Goal: Task Accomplishment & Management: Complete application form

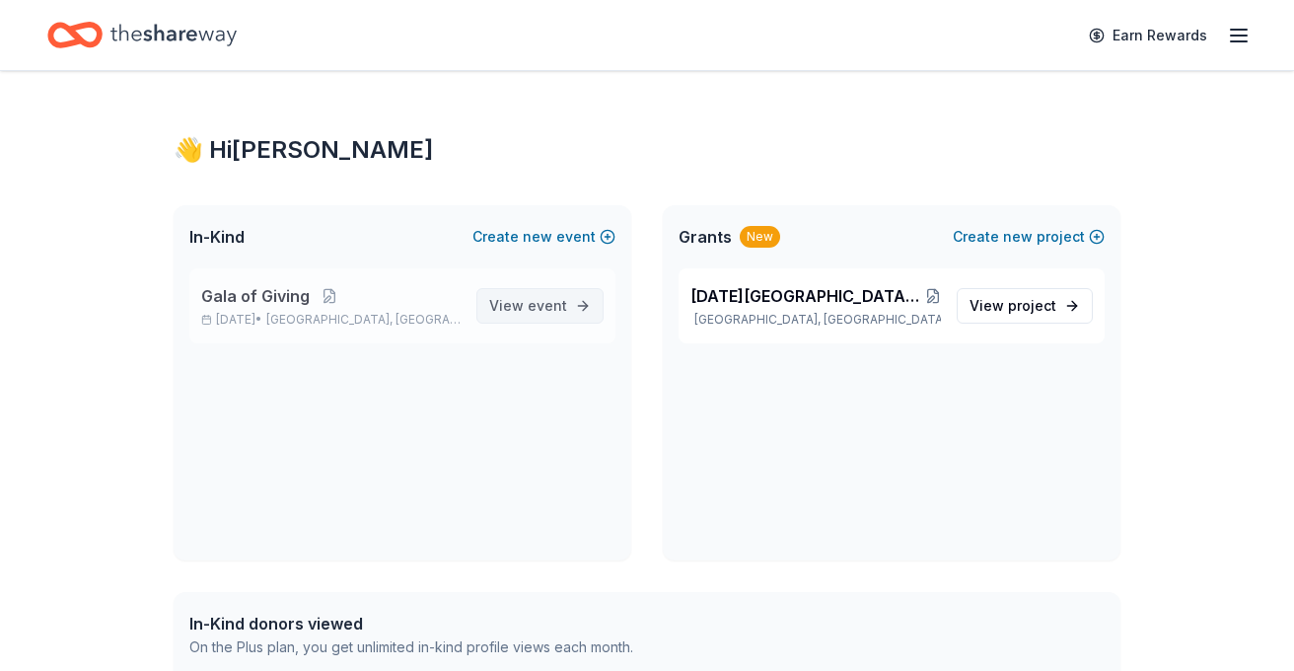
click at [554, 306] on span "event" at bounding box center [547, 305] width 39 height 17
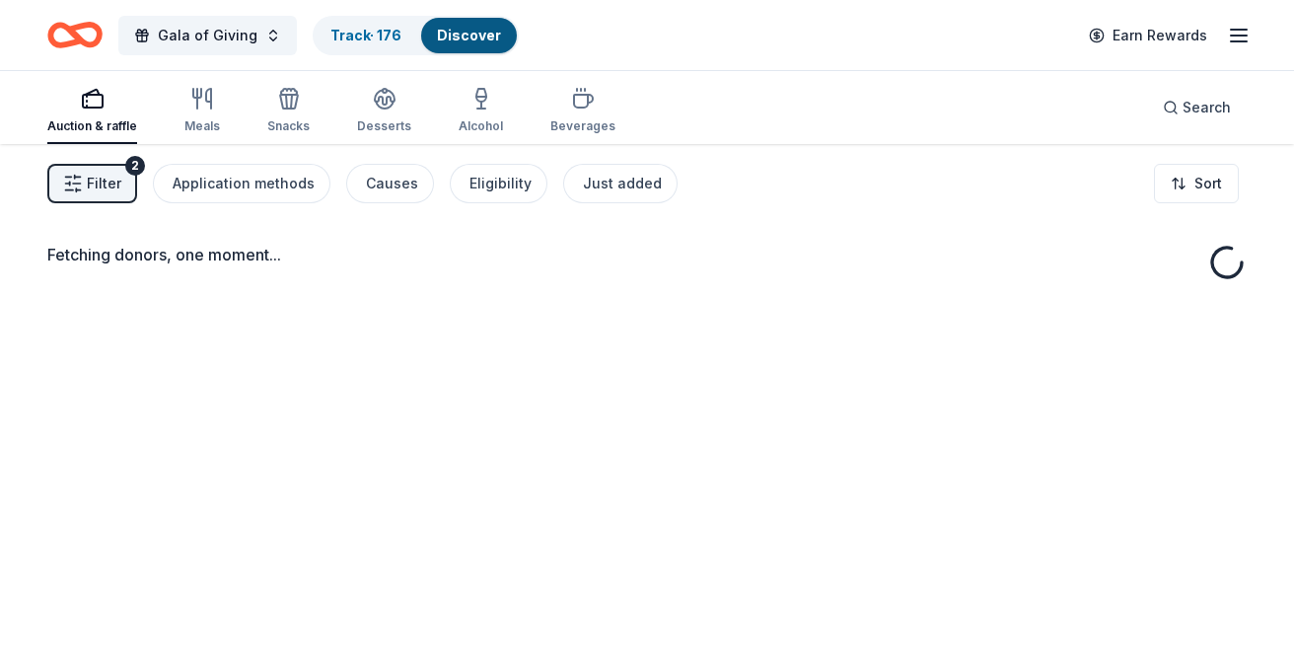
click at [397, 0] on div "Gala of Giving Track · 176 Discover Earn Rewards" at bounding box center [647, 35] width 1294 height 70
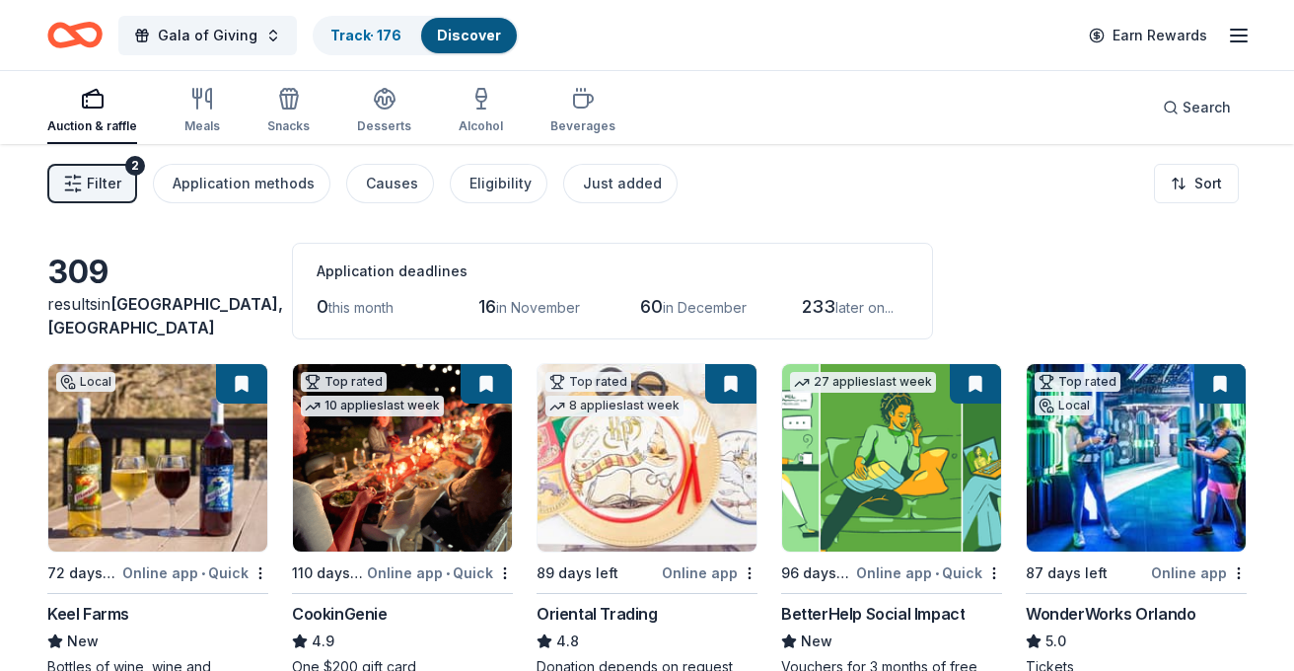
click at [100, 183] on span "Filter" at bounding box center [104, 184] width 35 height 24
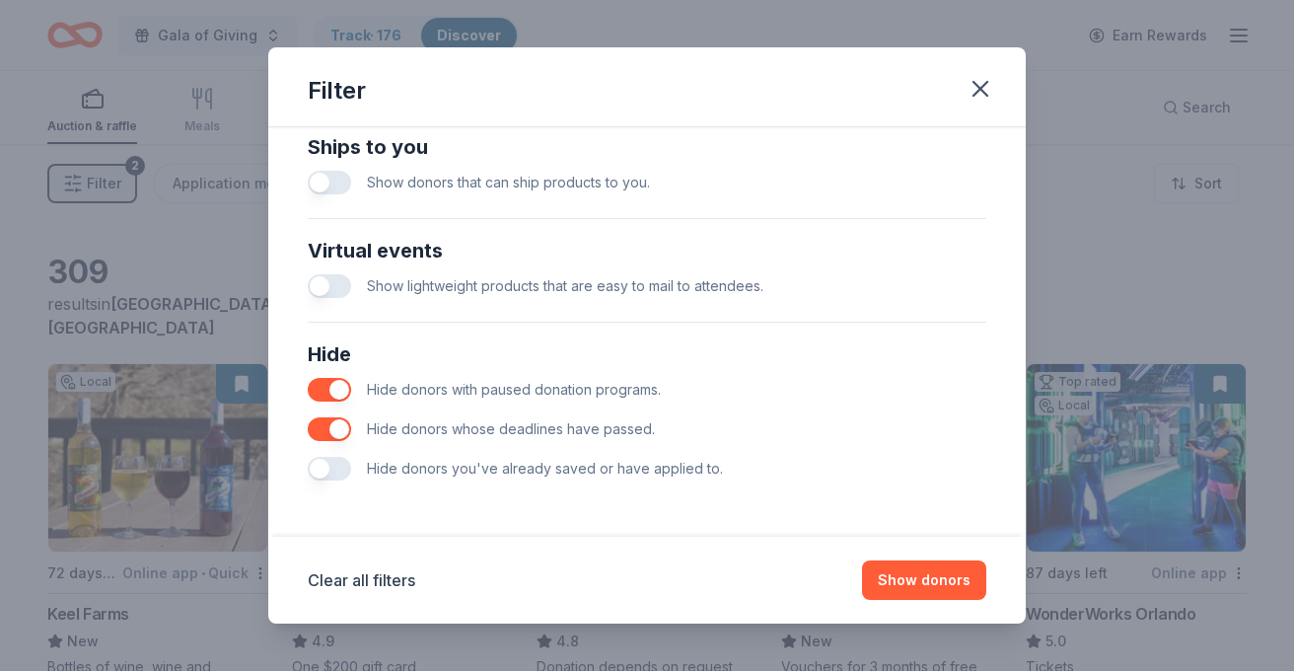
scroll to position [892, 0]
click at [333, 466] on button "button" at bounding box center [329, 469] width 43 height 24
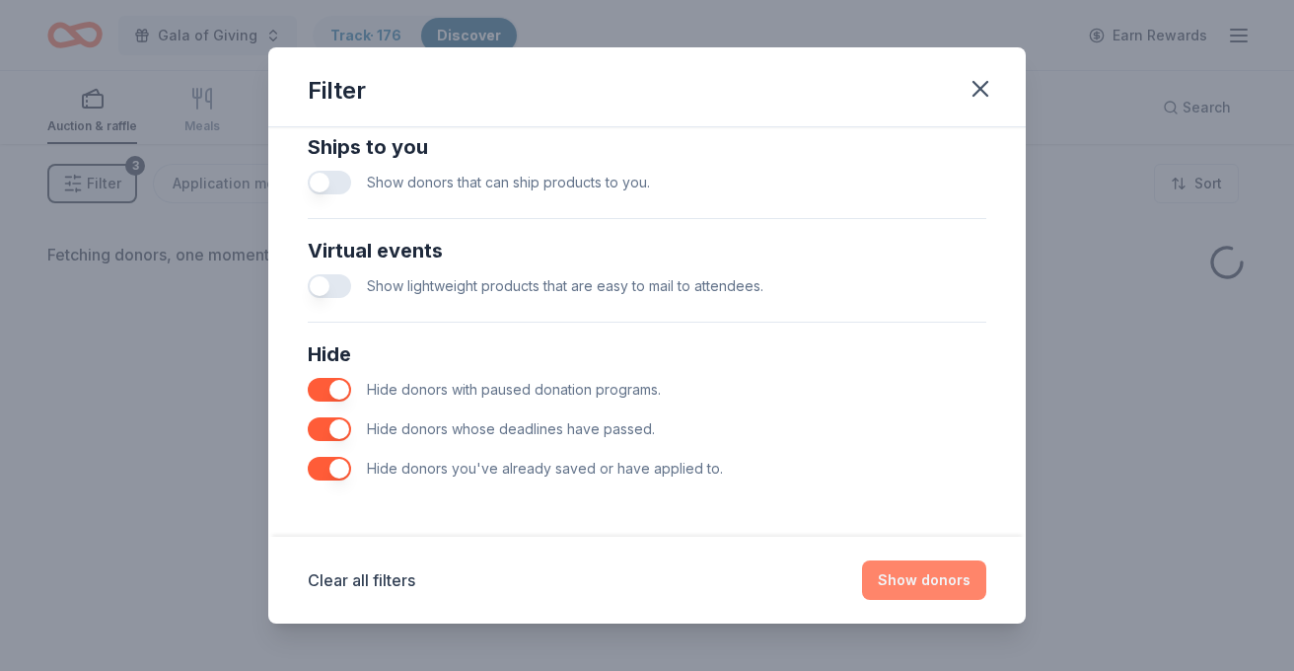
click at [918, 574] on button "Show donors" at bounding box center [924, 579] width 124 height 39
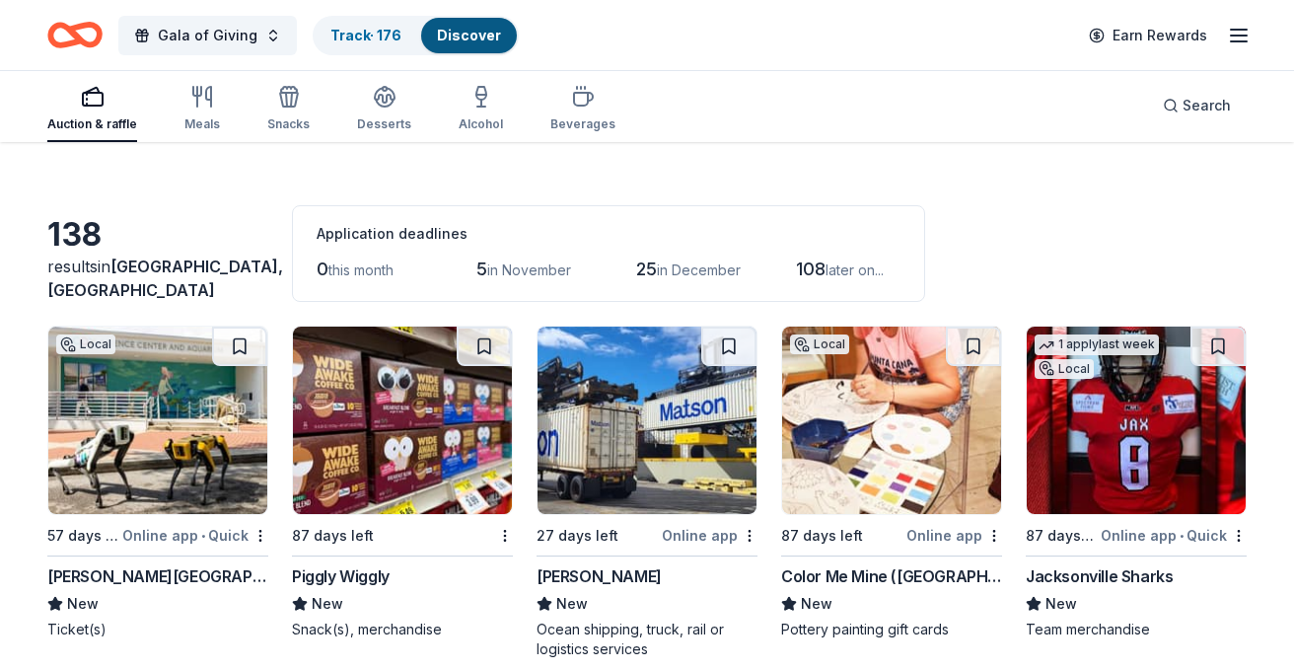
scroll to position [39, 0]
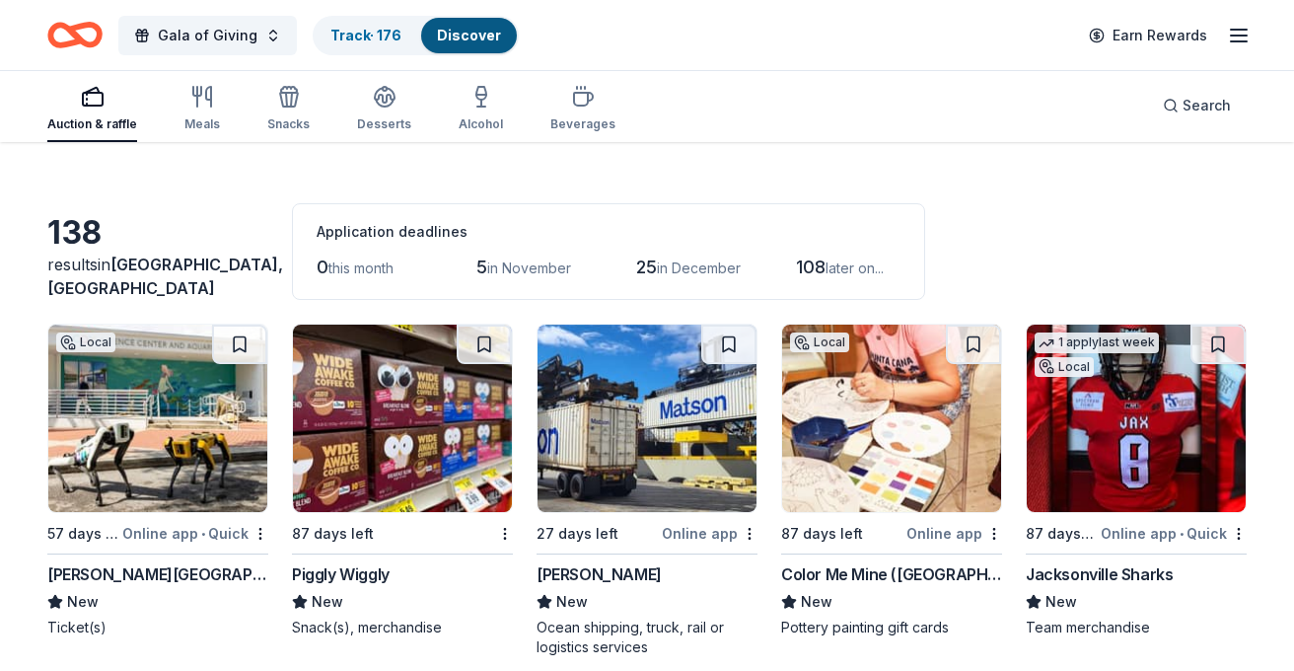
click at [816, 406] on img at bounding box center [891, 417] width 219 height 187
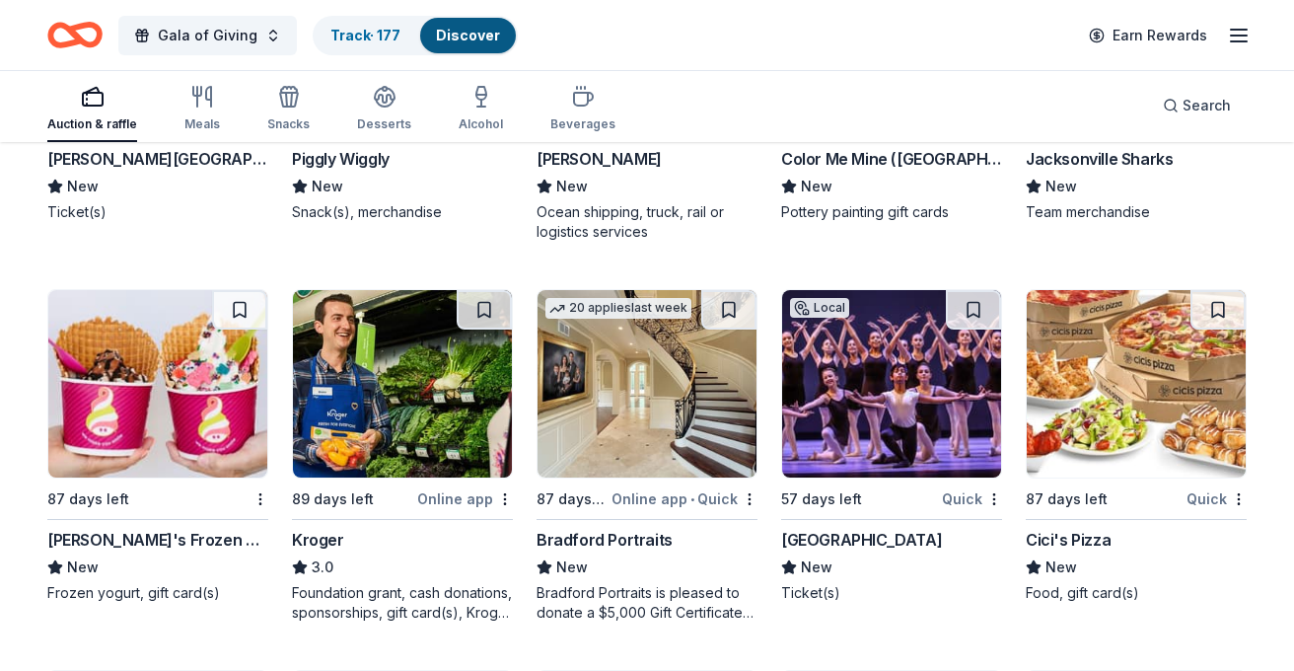
scroll to position [499, 0]
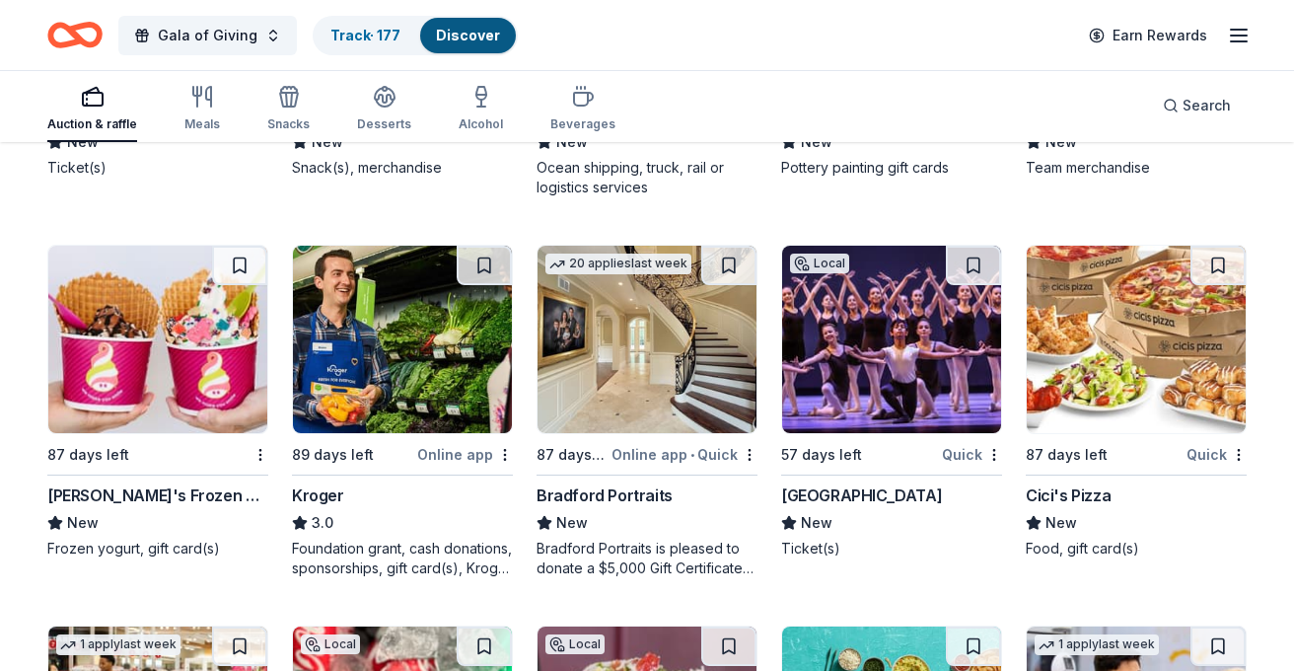
click at [186, 381] on img at bounding box center [157, 339] width 219 height 187
click at [1119, 382] on img at bounding box center [1136, 339] width 219 height 187
click at [1210, 262] on button at bounding box center [1217, 265] width 55 height 39
click at [979, 254] on button at bounding box center [973, 265] width 55 height 39
click at [732, 256] on button at bounding box center [728, 265] width 55 height 39
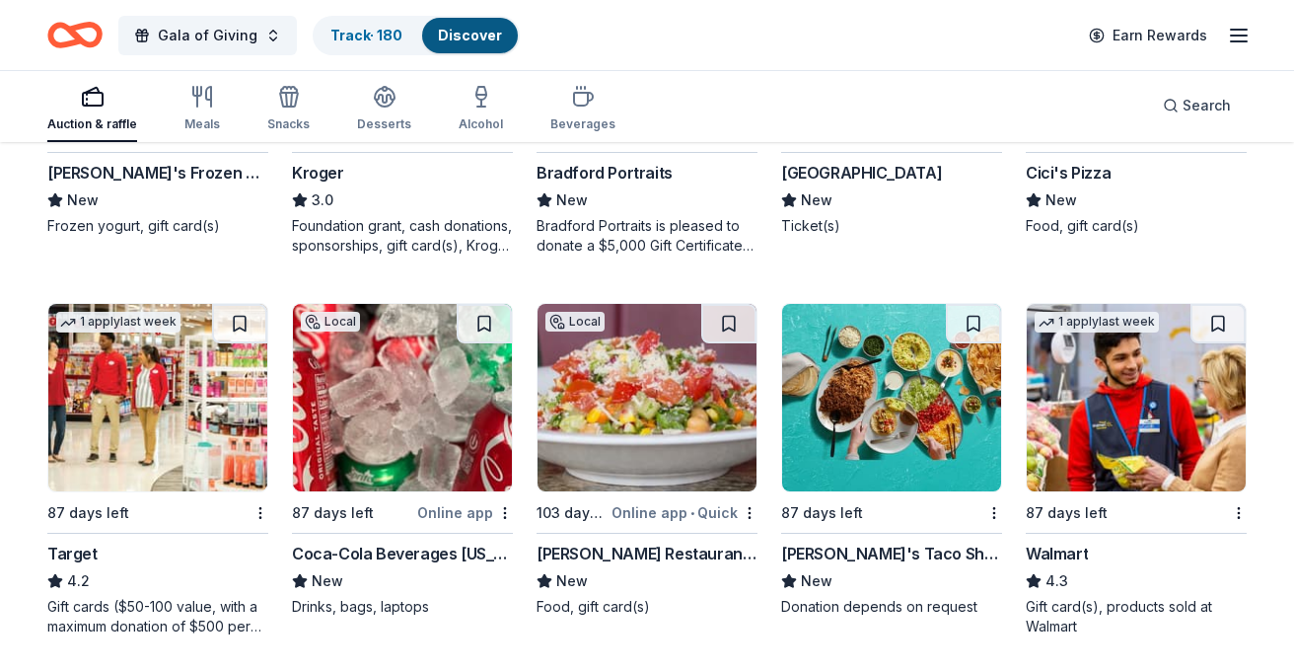
scroll to position [894, 0]
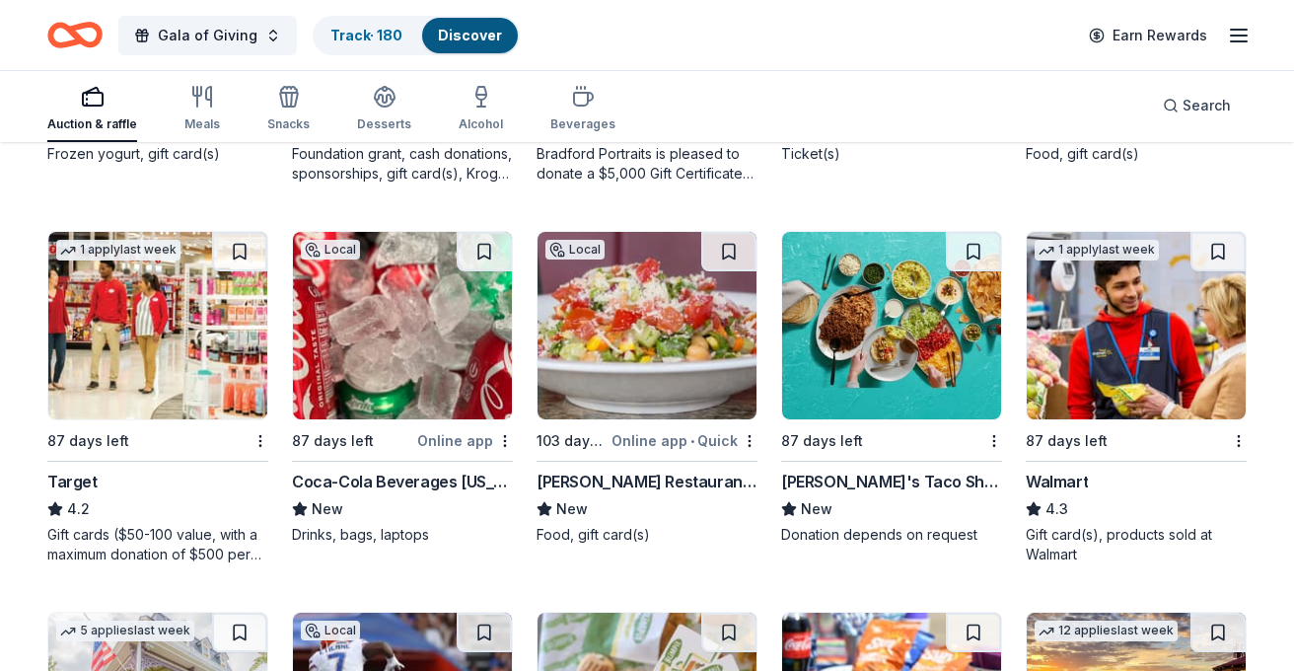
click at [341, 340] on img at bounding box center [402, 325] width 219 height 187
click at [635, 382] on img at bounding box center [647, 325] width 219 height 187
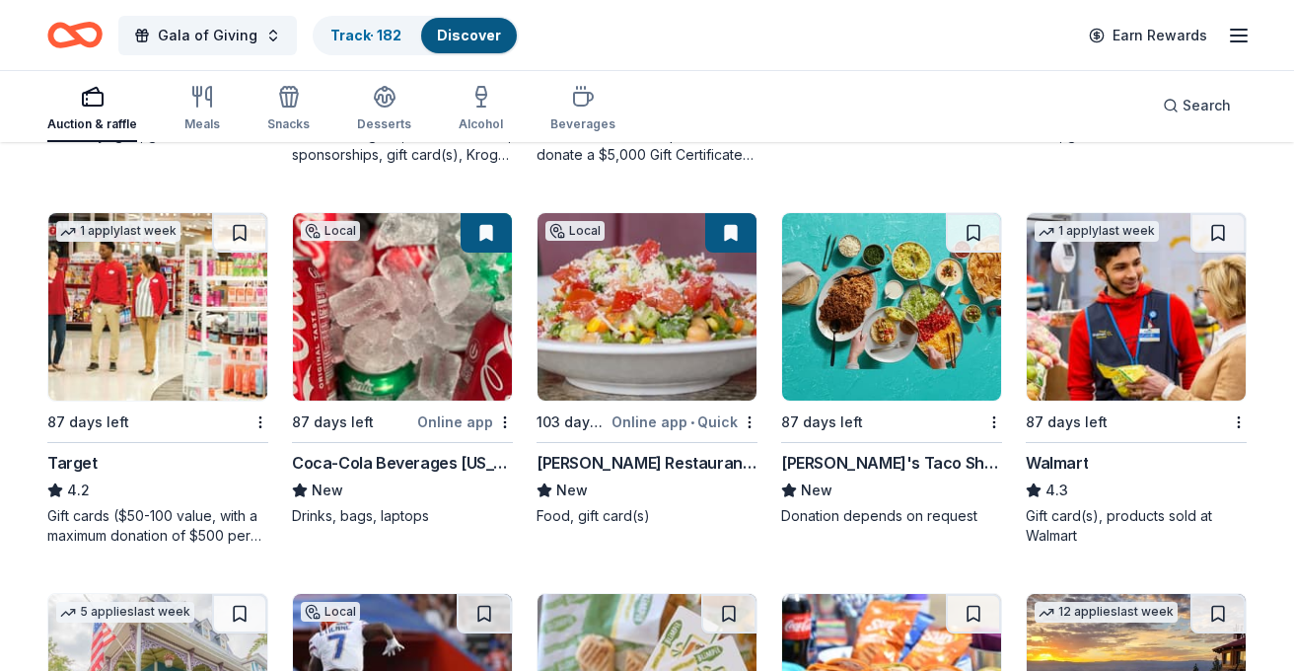
scroll to position [916, 0]
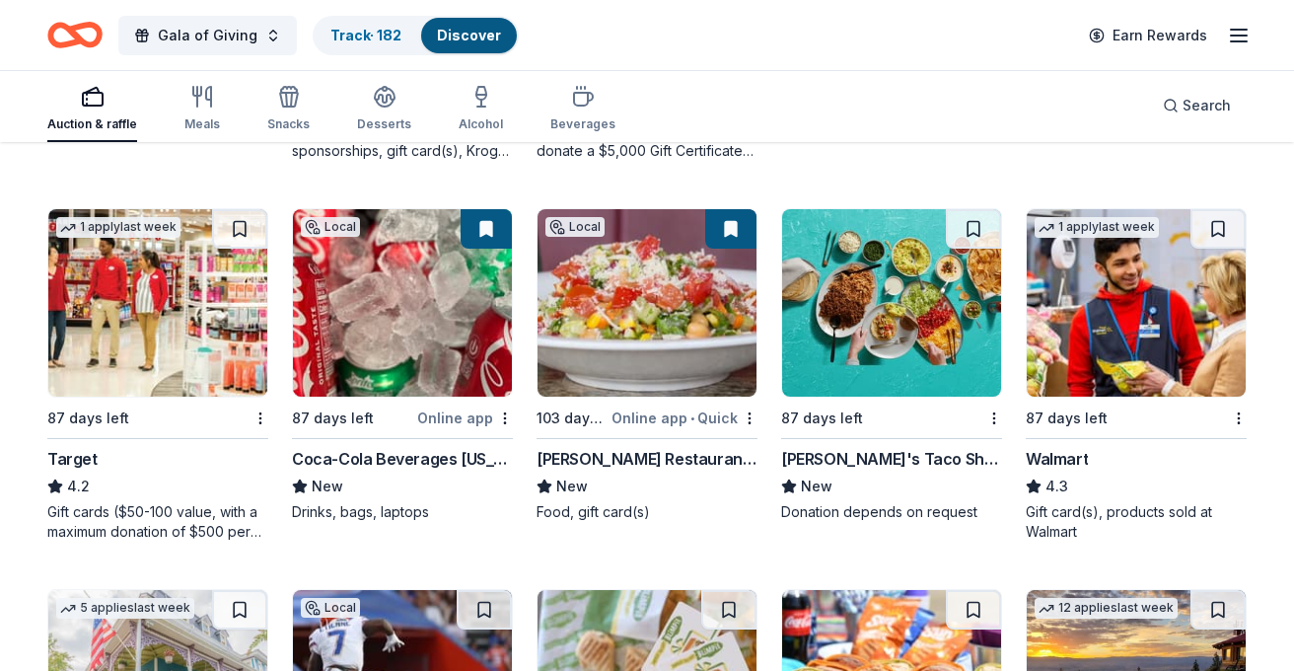
click at [892, 334] on img at bounding box center [891, 302] width 219 height 187
click at [1130, 348] on img at bounding box center [1136, 302] width 219 height 187
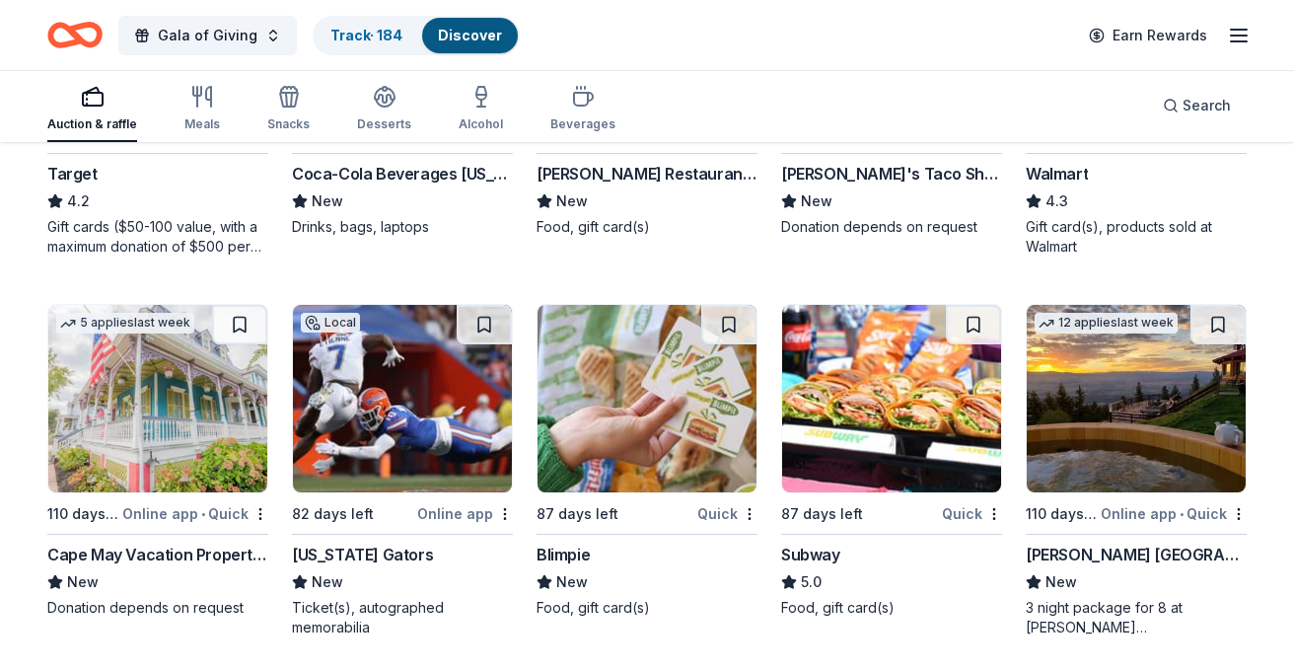
scroll to position [1293, 0]
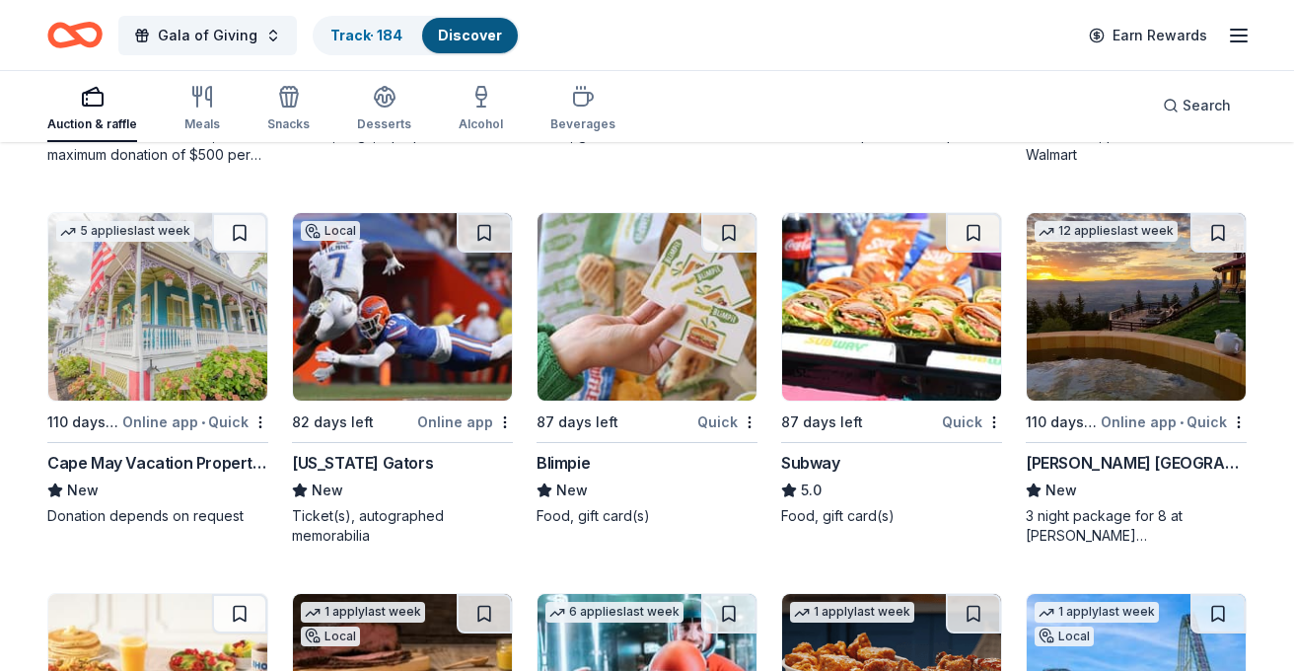
click at [116, 323] on img at bounding box center [157, 306] width 219 height 187
click at [379, 361] on img at bounding box center [402, 306] width 219 height 187
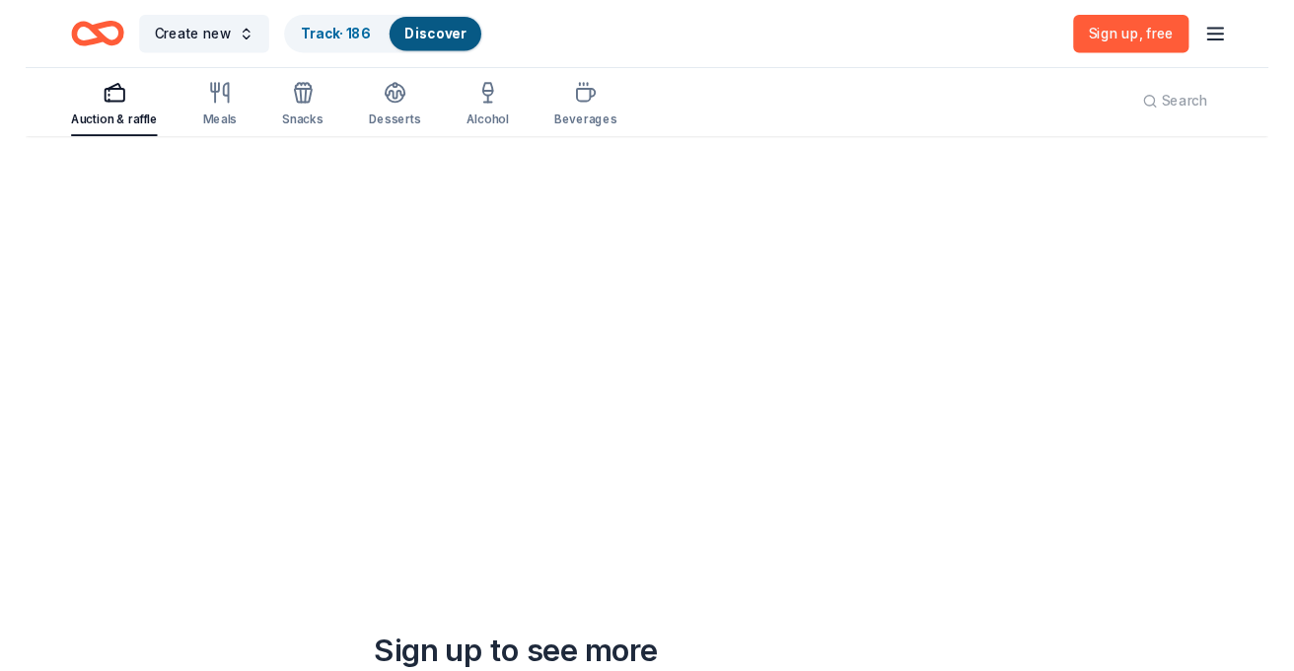
scroll to position [144, 0]
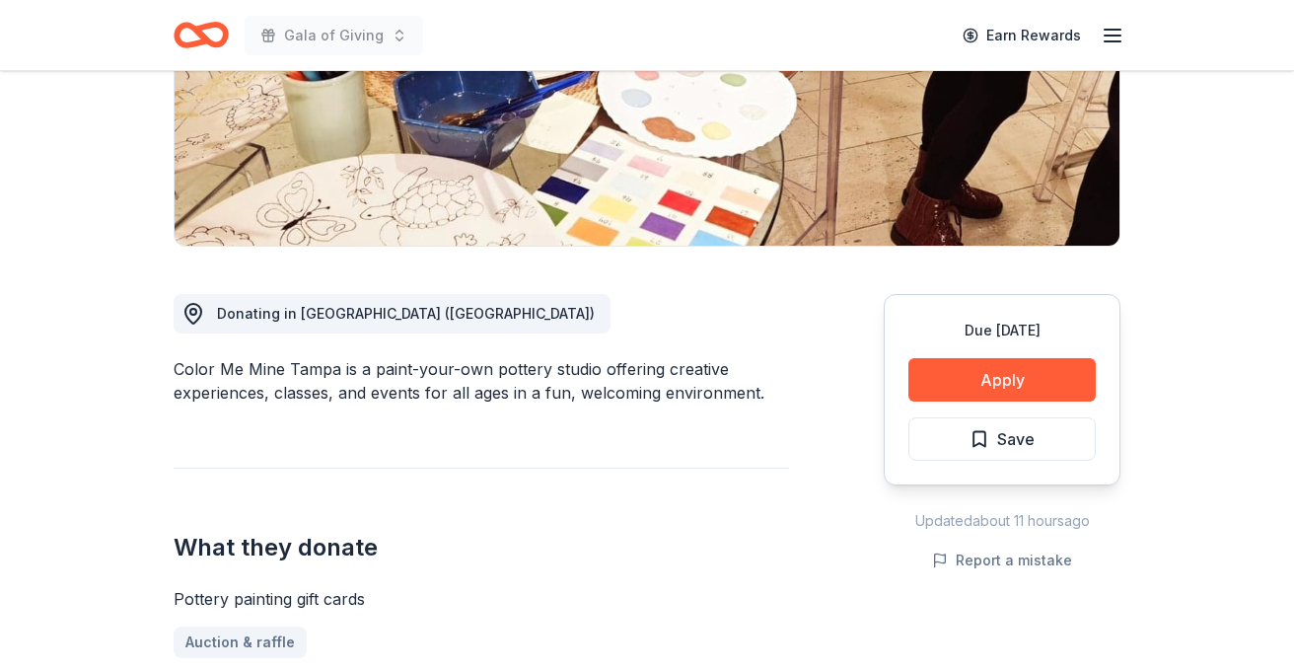
scroll to position [386, 0]
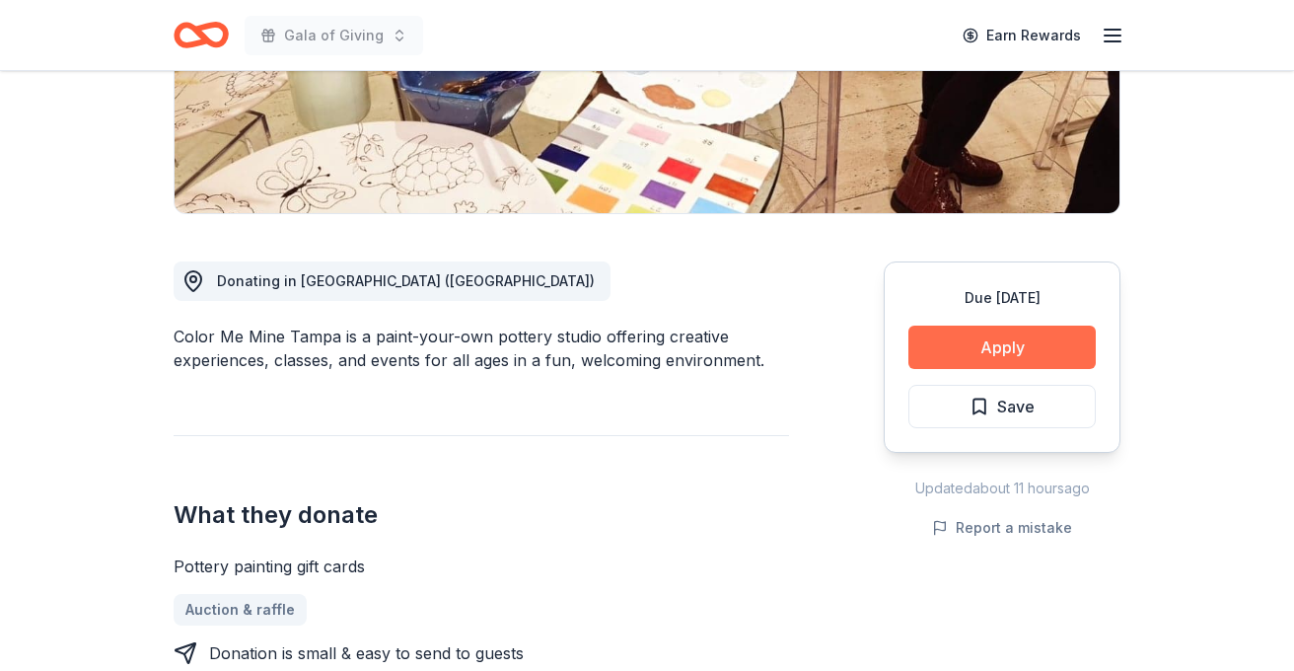
click at [1005, 354] on button "Apply" at bounding box center [1001, 346] width 187 height 43
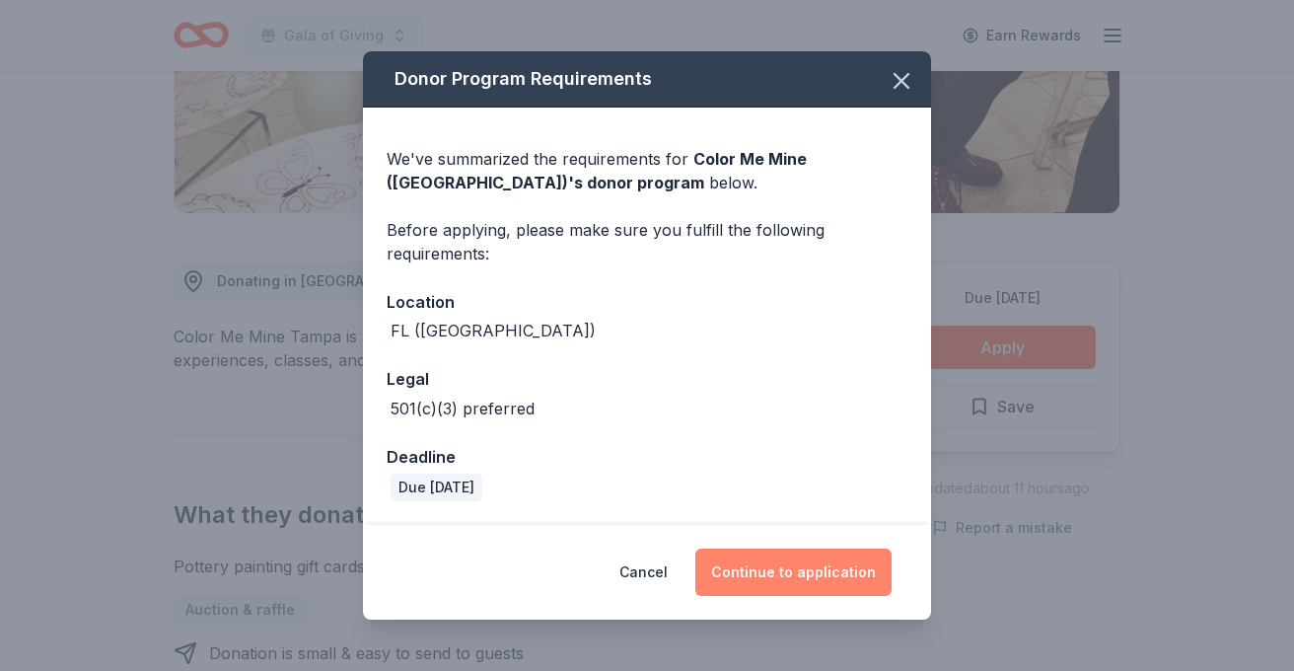
click at [734, 568] on button "Continue to application" at bounding box center [793, 571] width 196 height 47
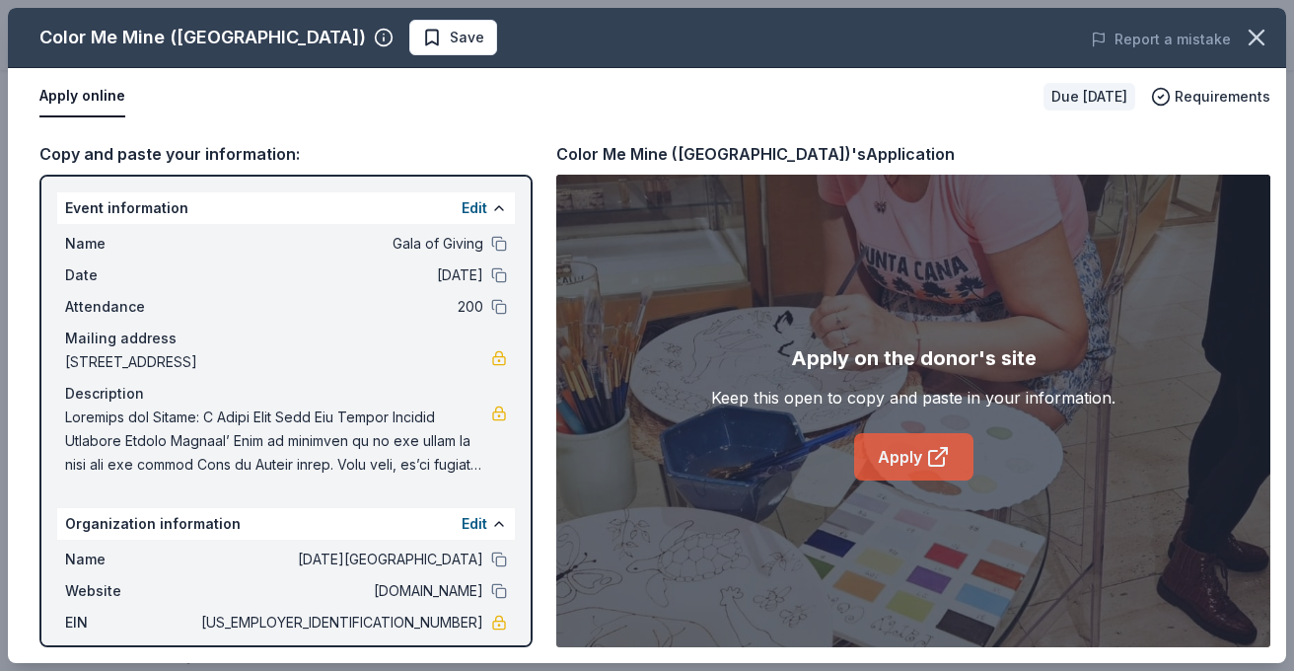
click at [916, 461] on link "Apply" at bounding box center [913, 456] width 119 height 47
click at [422, 34] on span "Save" at bounding box center [453, 38] width 62 height 24
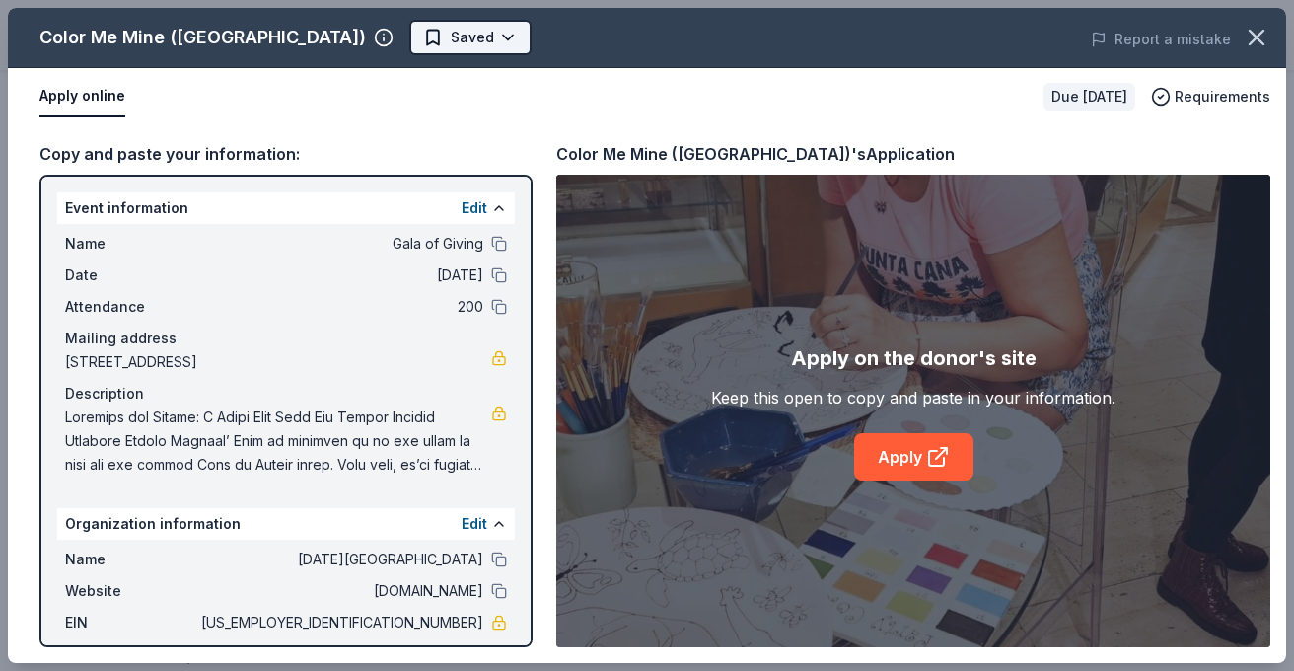
scroll to position [0, 0]
click at [394, 40] on body "Gala of Giving Earn Rewards Due in 87 days Share Color Me Mine (Tampa) New Shar…" at bounding box center [647, 335] width 1294 height 671
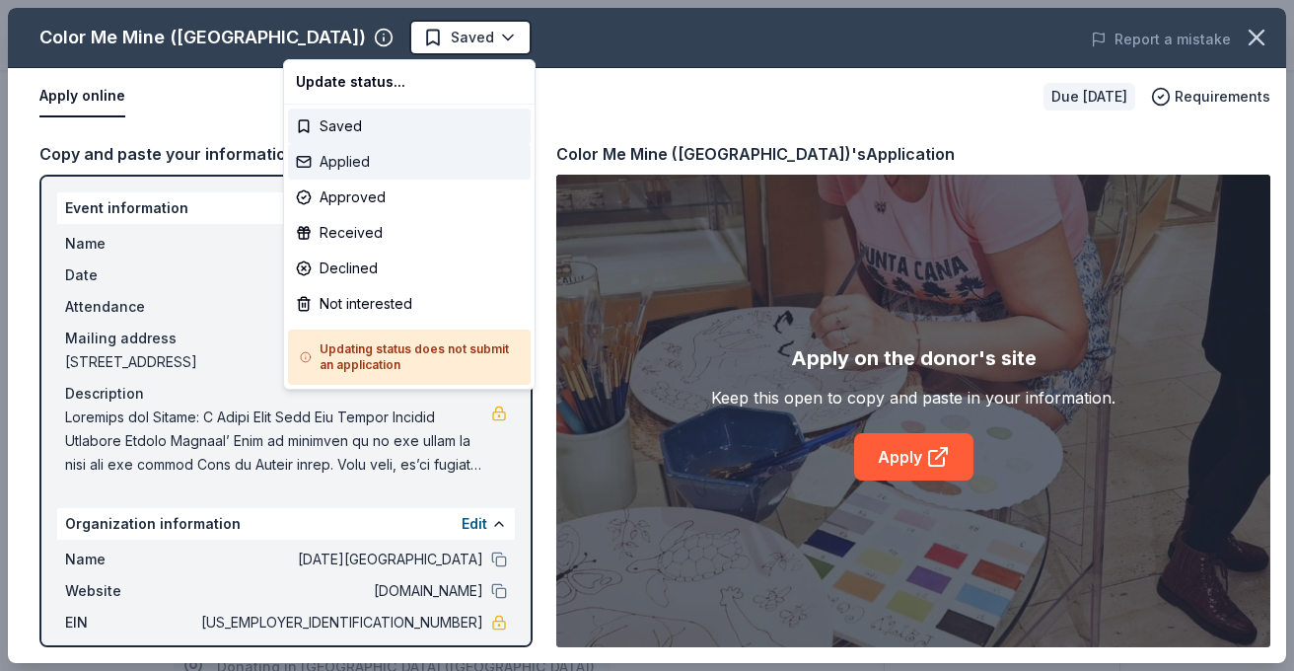
click at [361, 161] on div "Applied" at bounding box center [409, 162] width 243 height 36
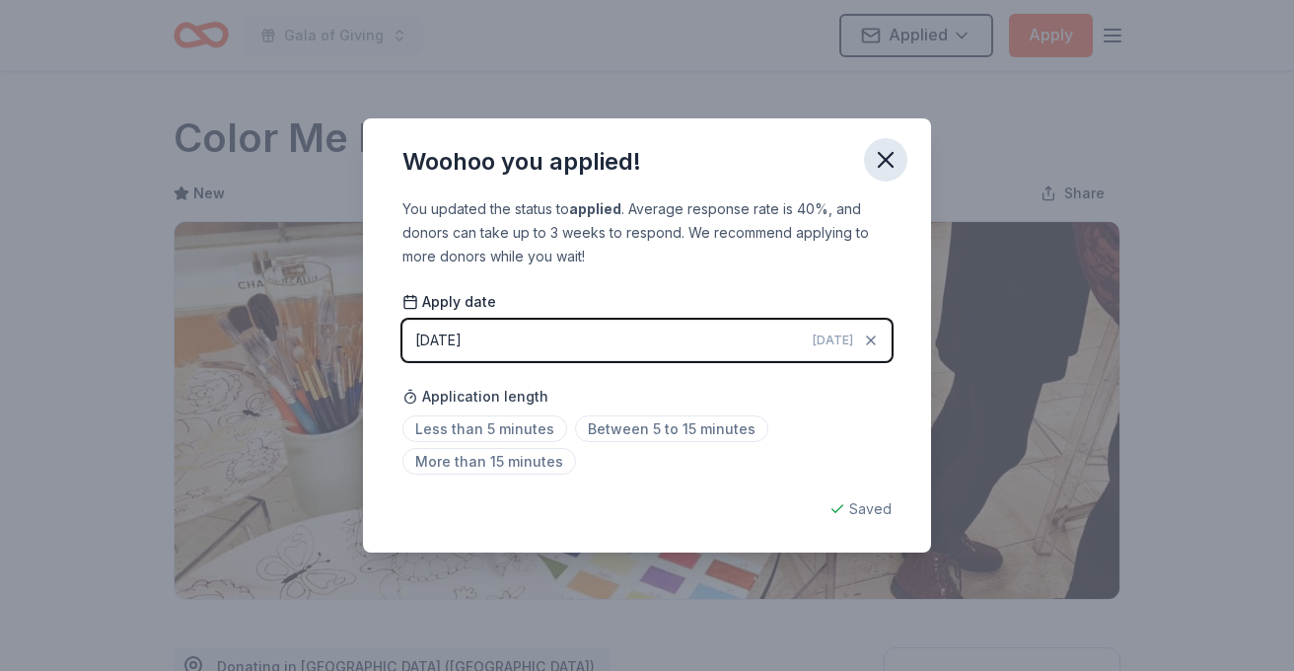
click at [889, 164] on icon "button" at bounding box center [886, 160] width 14 height 14
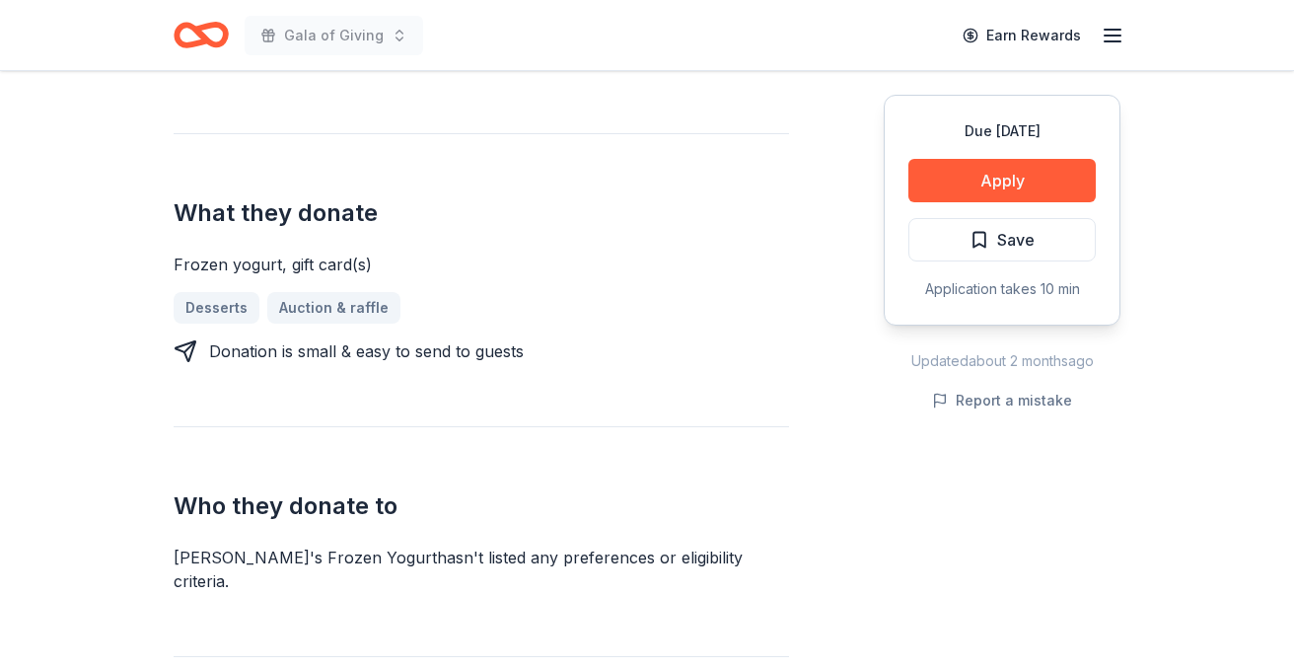
scroll to position [894, 0]
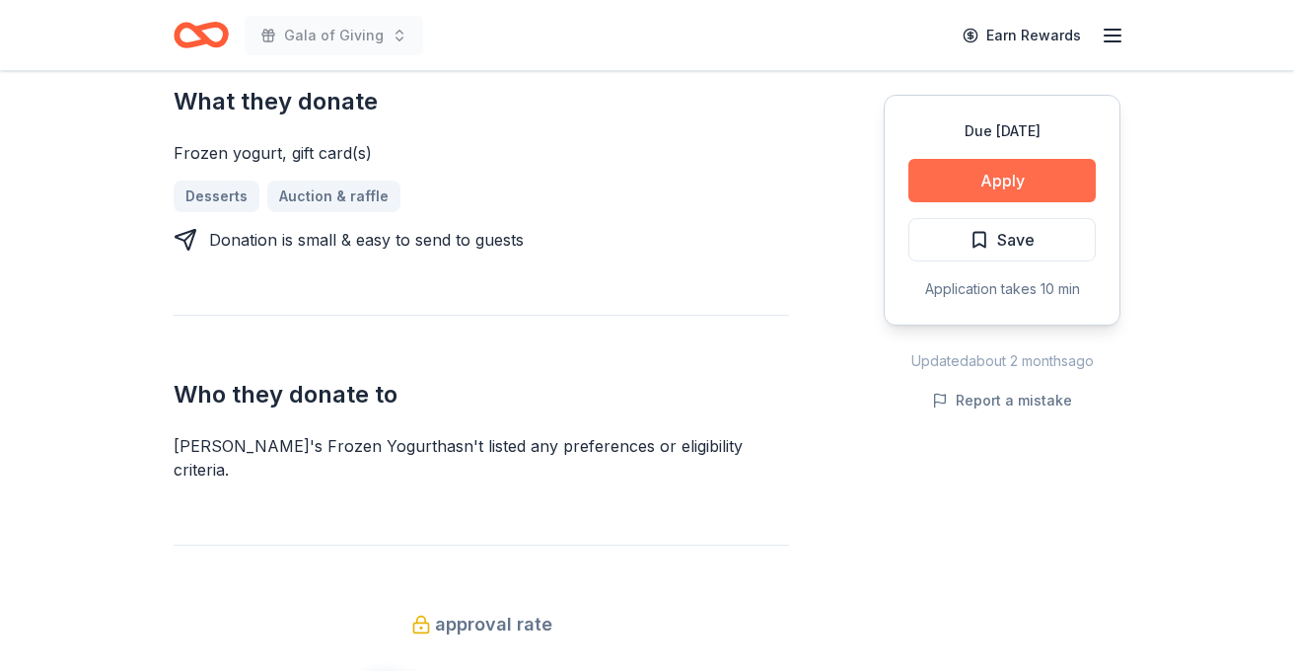
click at [959, 182] on button "Apply" at bounding box center [1001, 180] width 187 height 43
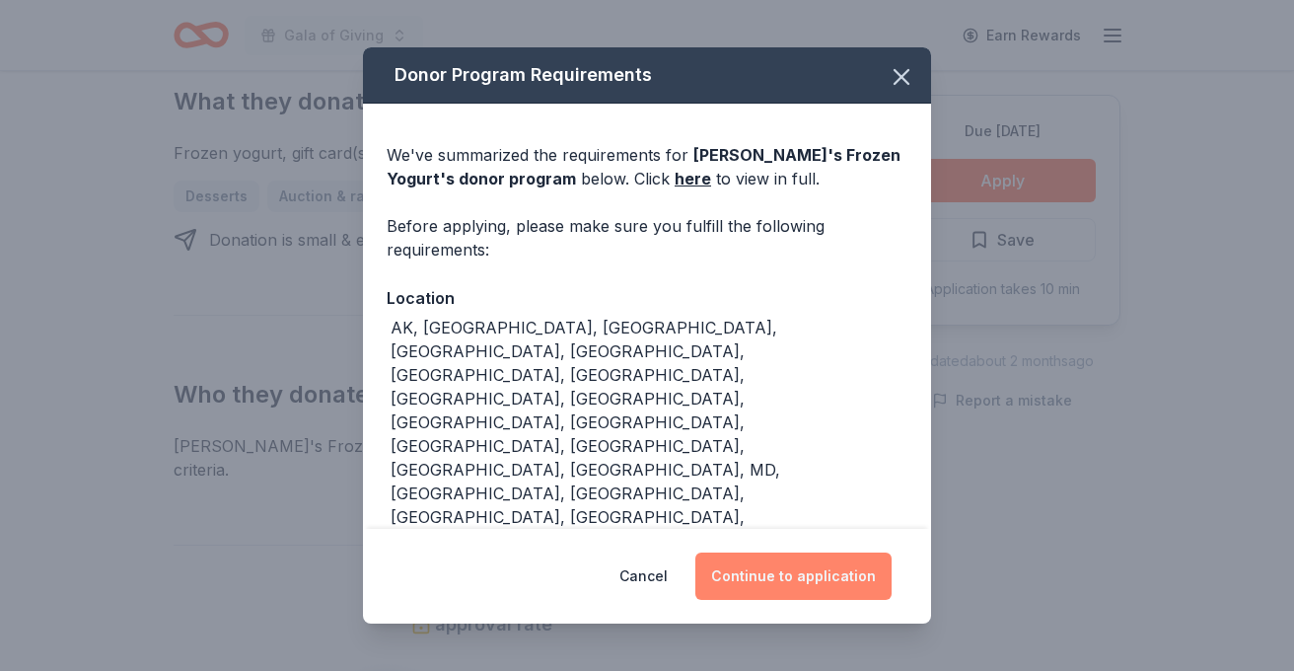
click at [739, 567] on button "Continue to application" at bounding box center [793, 575] width 196 height 47
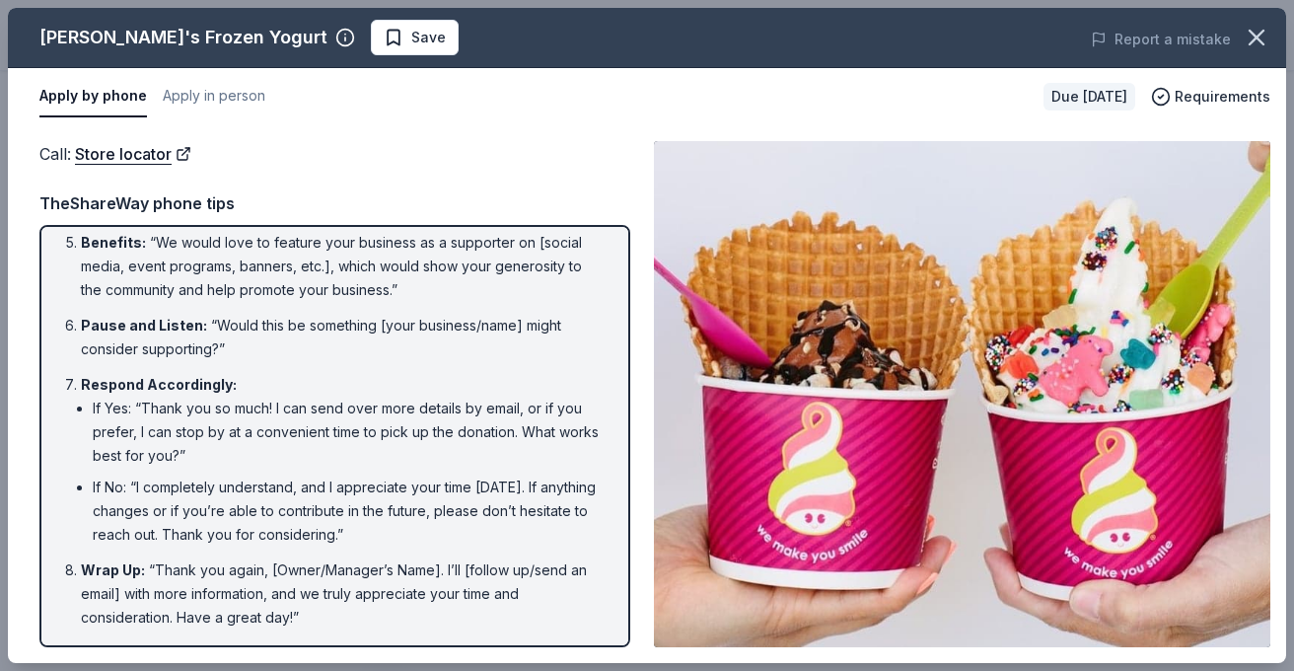
scroll to position [342, 0]
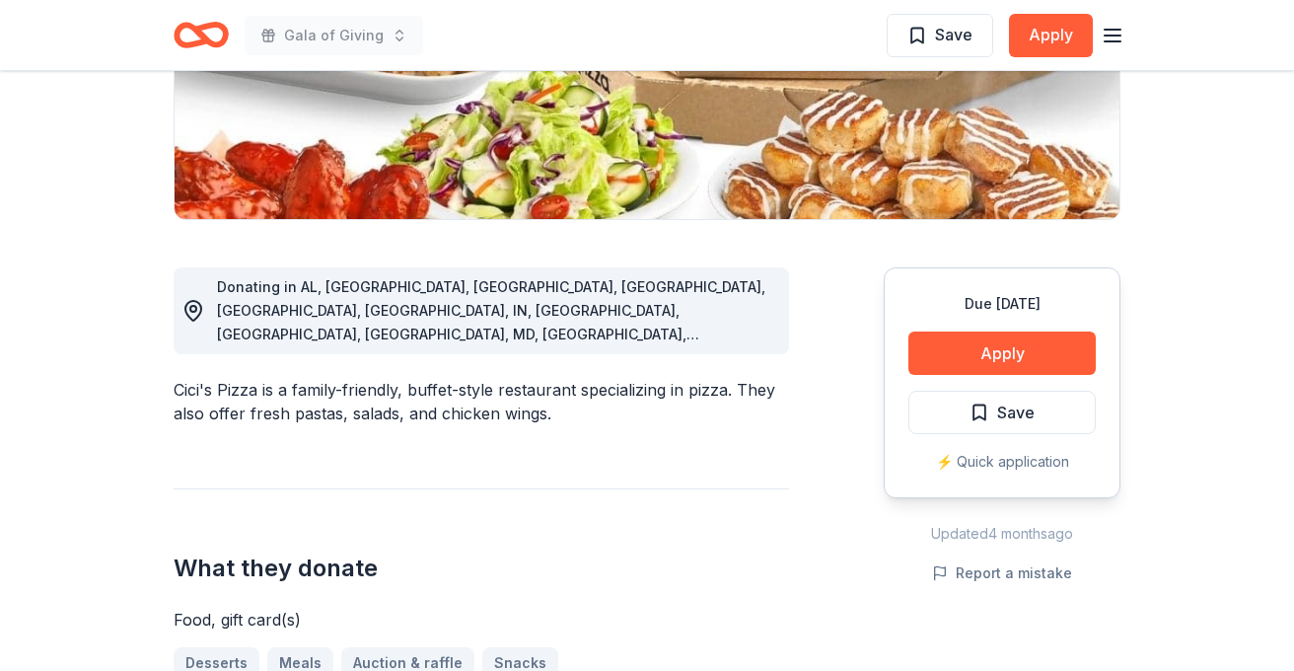
scroll to position [411, 0]
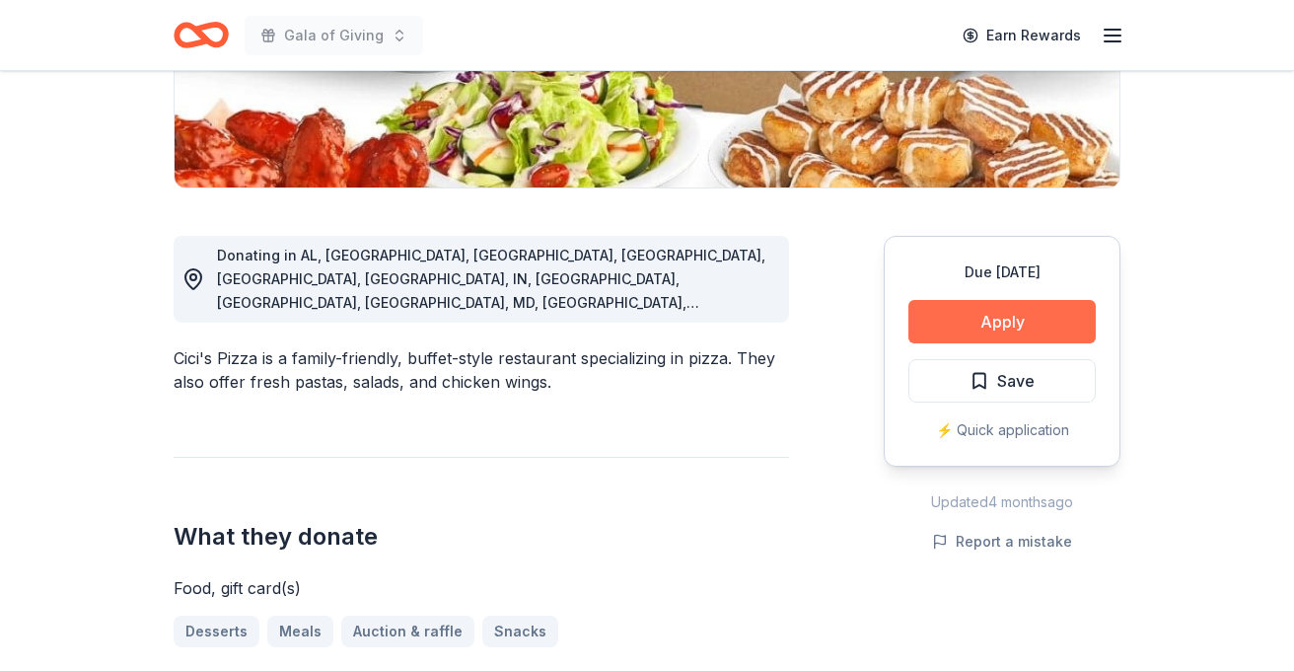
click at [1019, 323] on button "Apply" at bounding box center [1001, 321] width 187 height 43
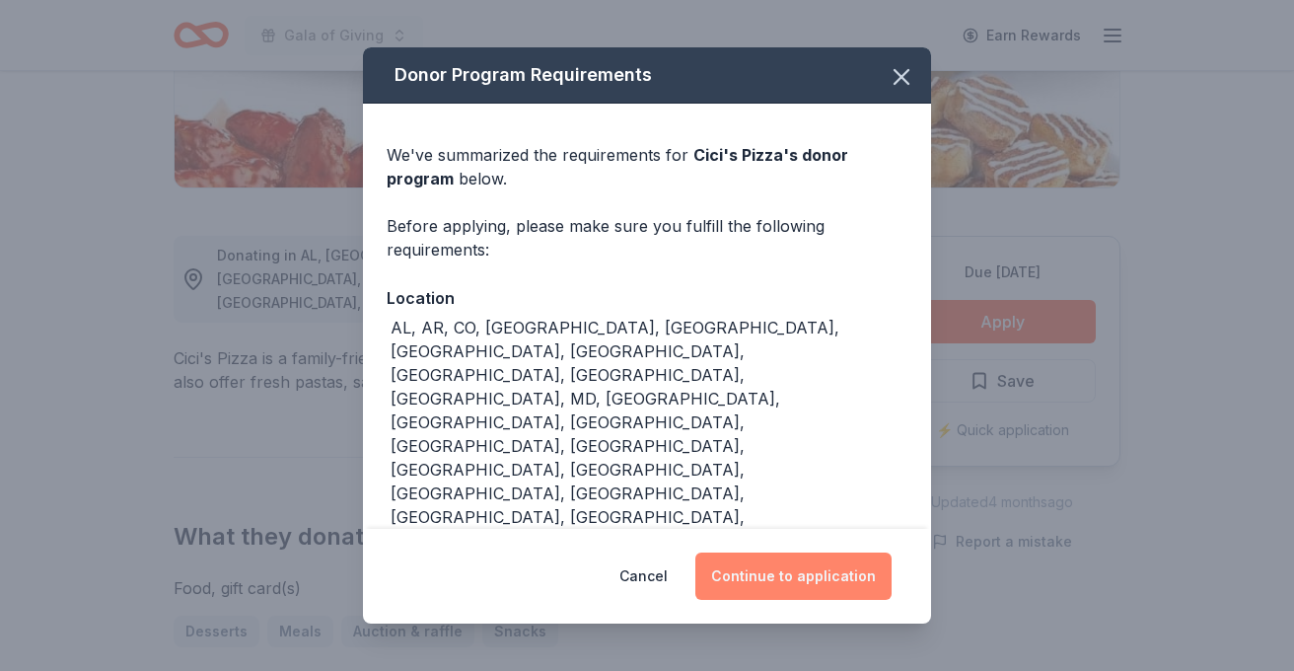
click at [768, 552] on button "Continue to application" at bounding box center [793, 575] width 196 height 47
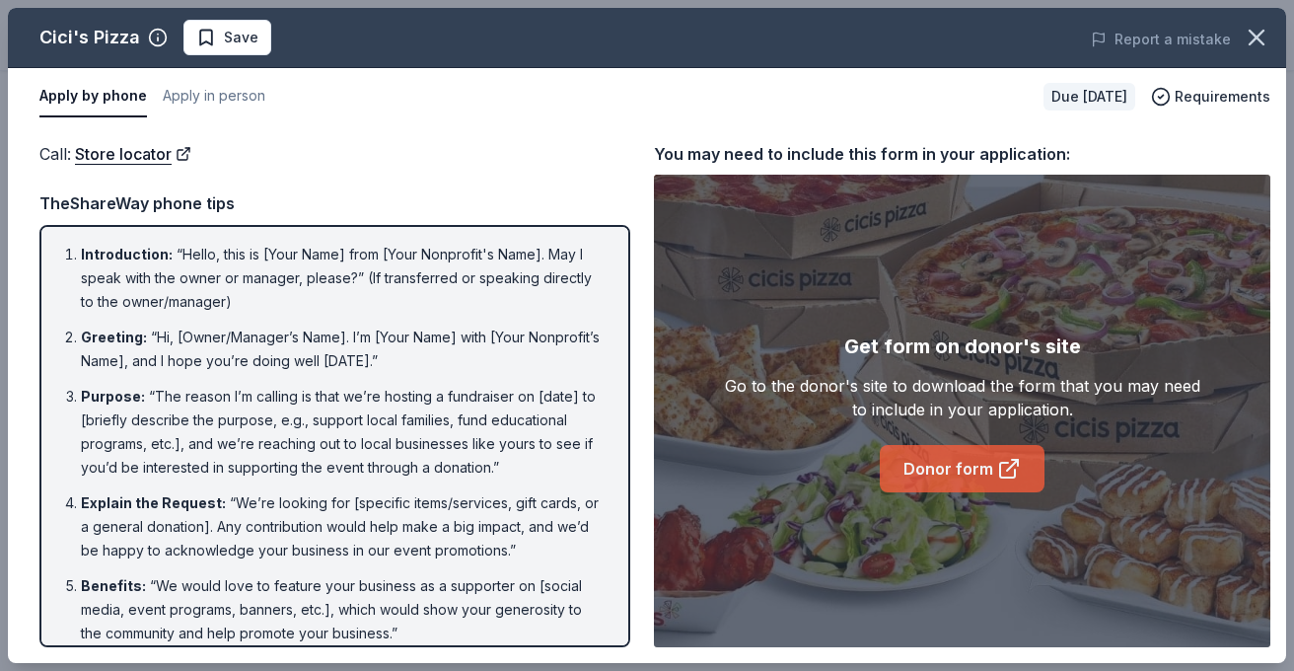
click at [978, 478] on link "Donor form" at bounding box center [962, 468] width 165 height 47
click at [934, 483] on link "Donor form" at bounding box center [962, 468] width 165 height 47
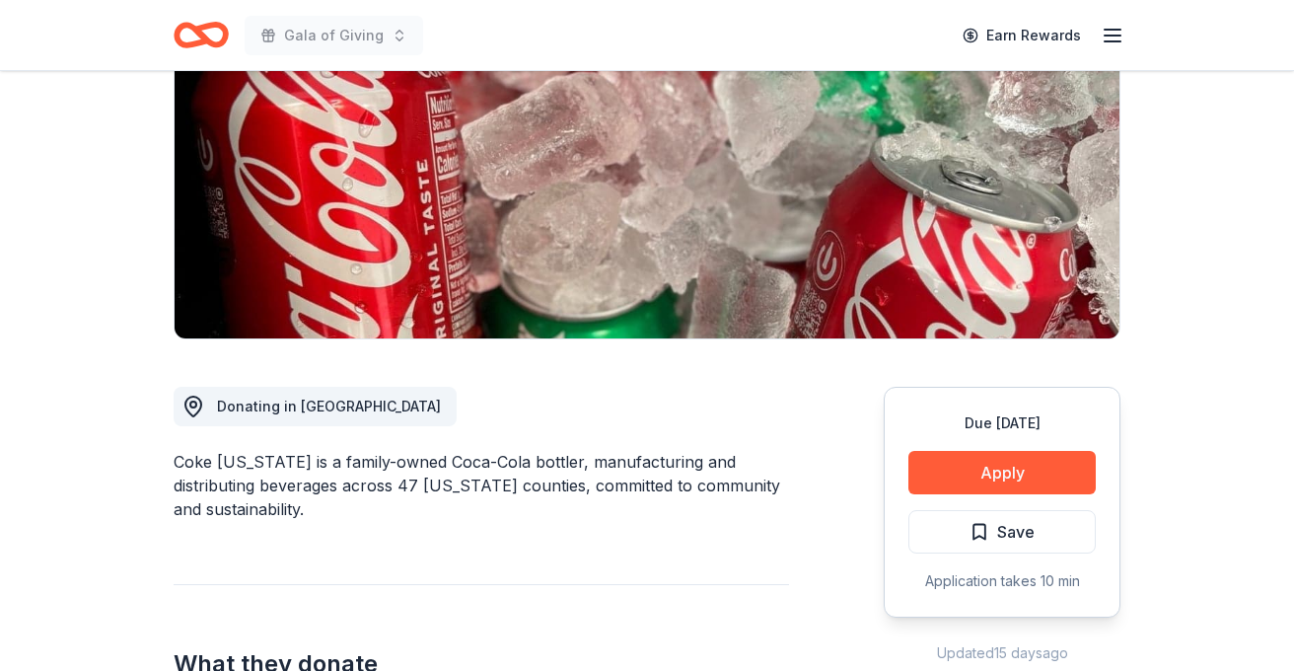
scroll to position [459, 0]
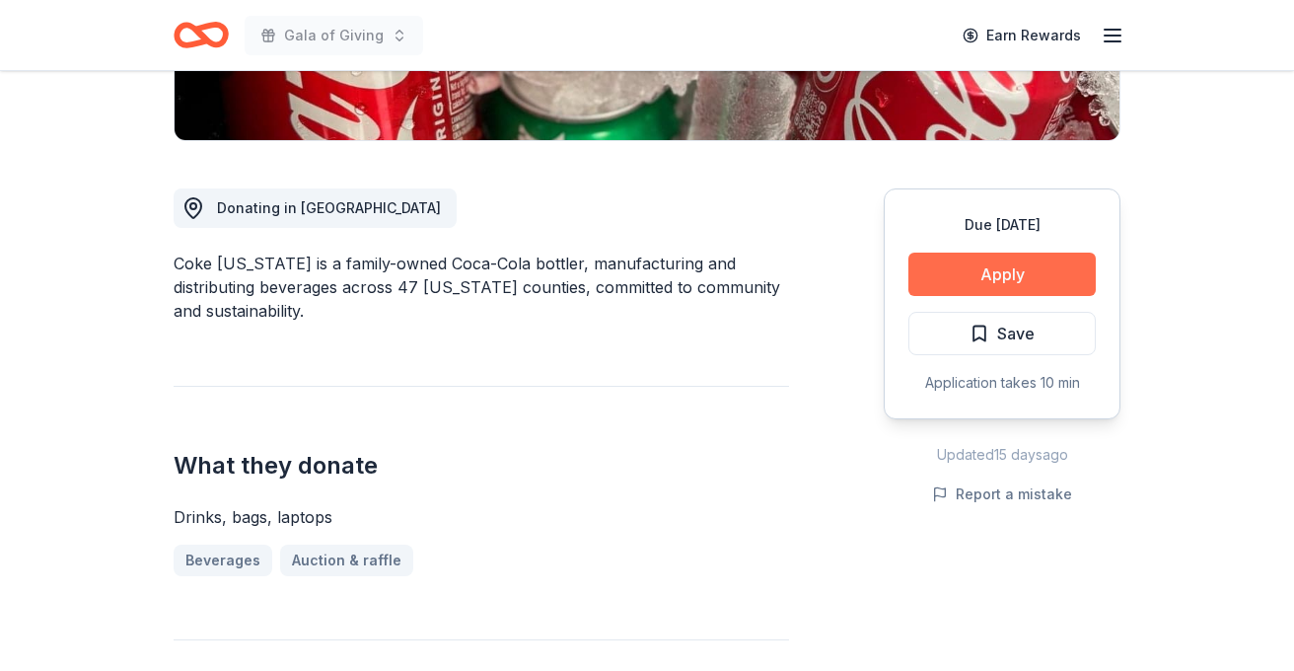
click at [996, 273] on button "Apply" at bounding box center [1001, 273] width 187 height 43
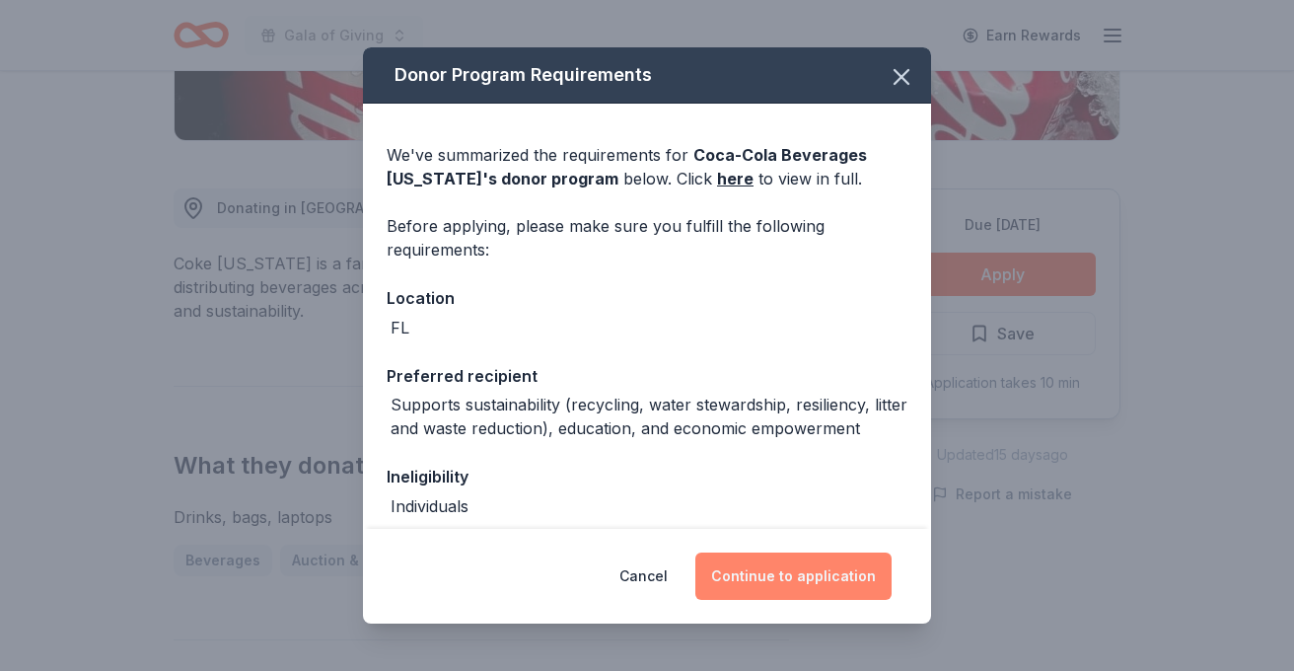
click at [755, 582] on button "Continue to application" at bounding box center [793, 575] width 196 height 47
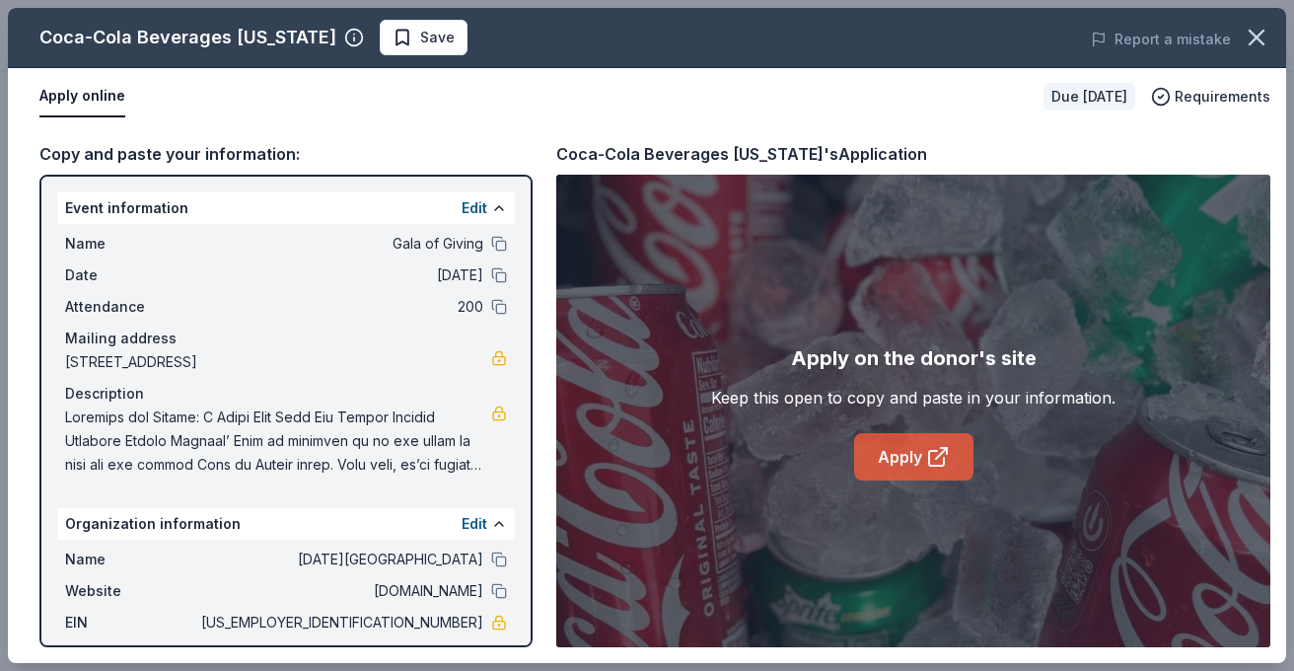
click at [924, 458] on link "Apply" at bounding box center [913, 456] width 119 height 47
click at [393, 34] on span "Save" at bounding box center [424, 38] width 62 height 24
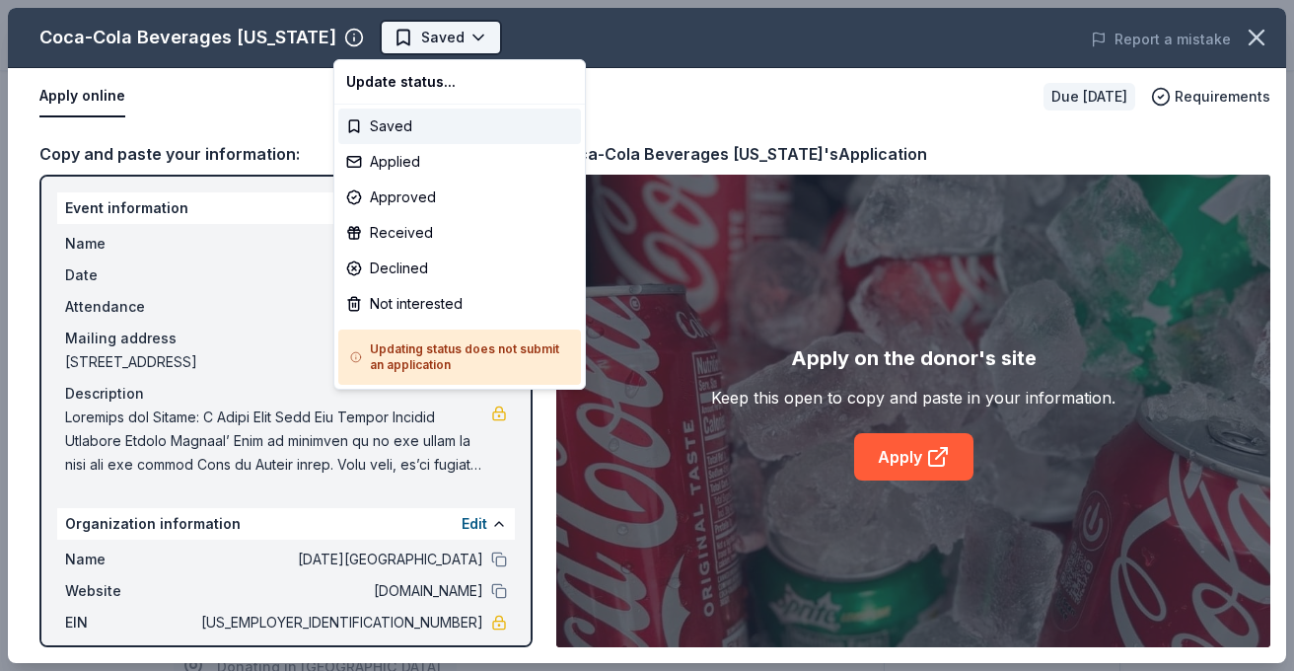
scroll to position [0, 0]
click at [394, 161] on div "Applied" at bounding box center [459, 162] width 243 height 36
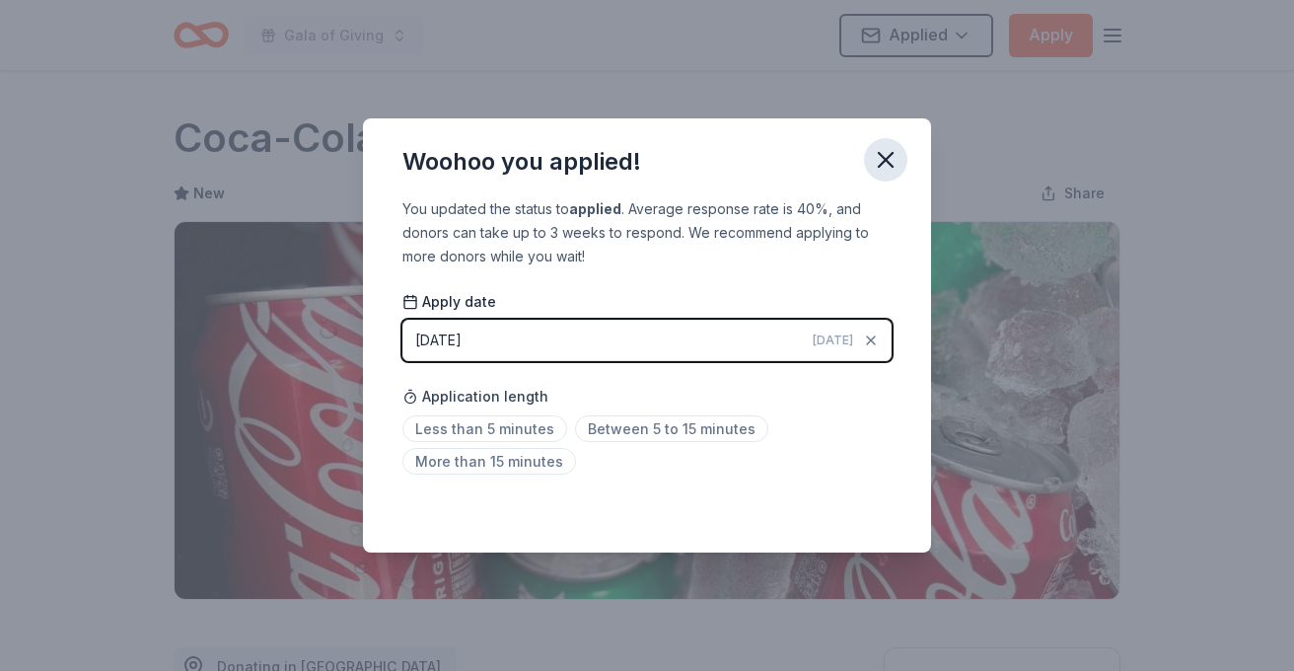
click at [885, 161] on icon "button" at bounding box center [886, 160] width 14 height 14
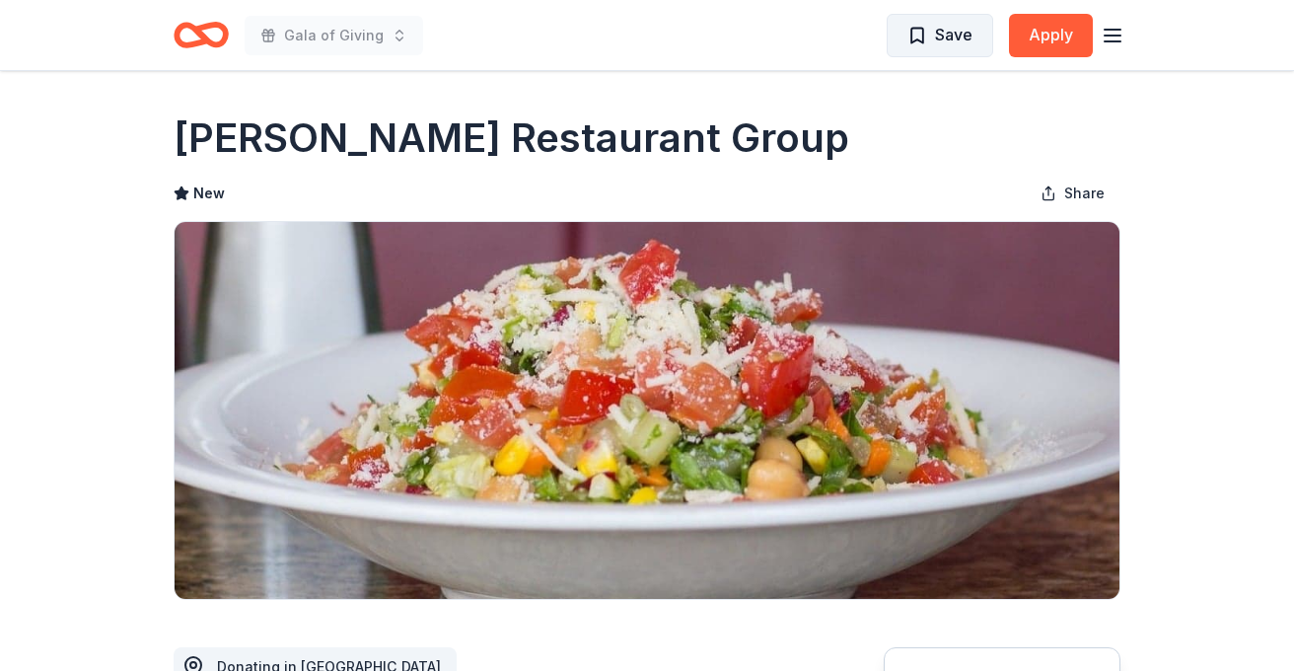
click at [925, 35] on span "Save" at bounding box center [939, 35] width 65 height 26
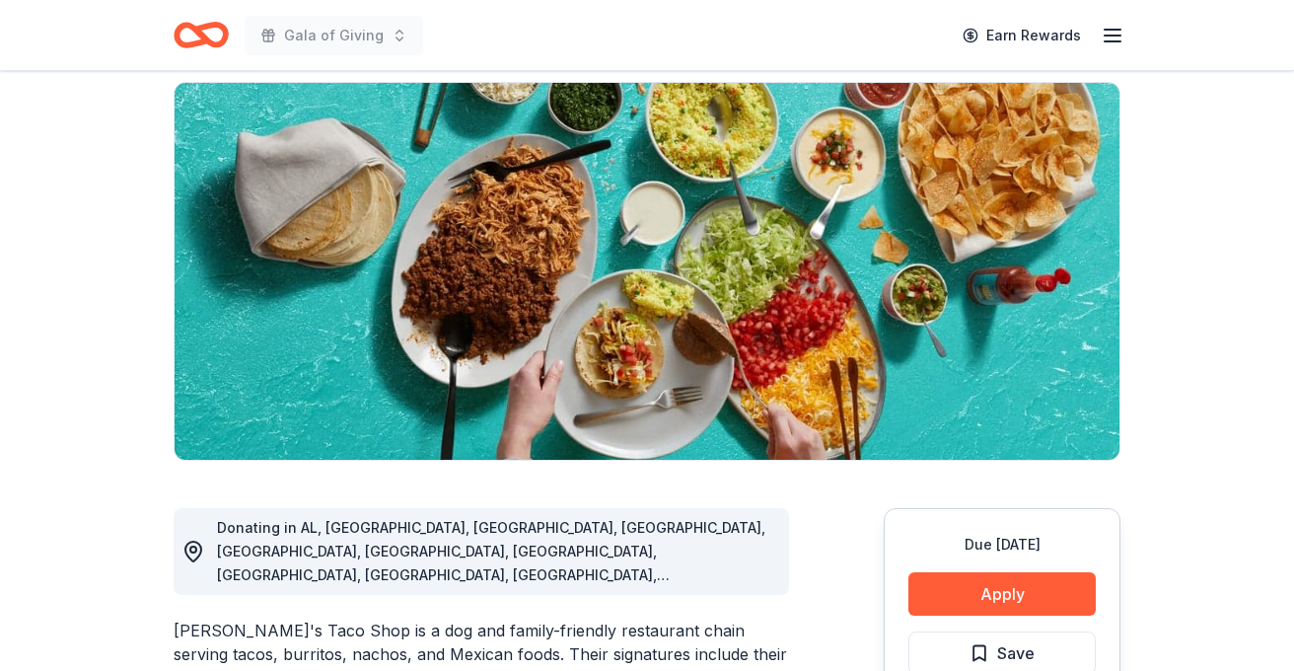
scroll to position [470, 0]
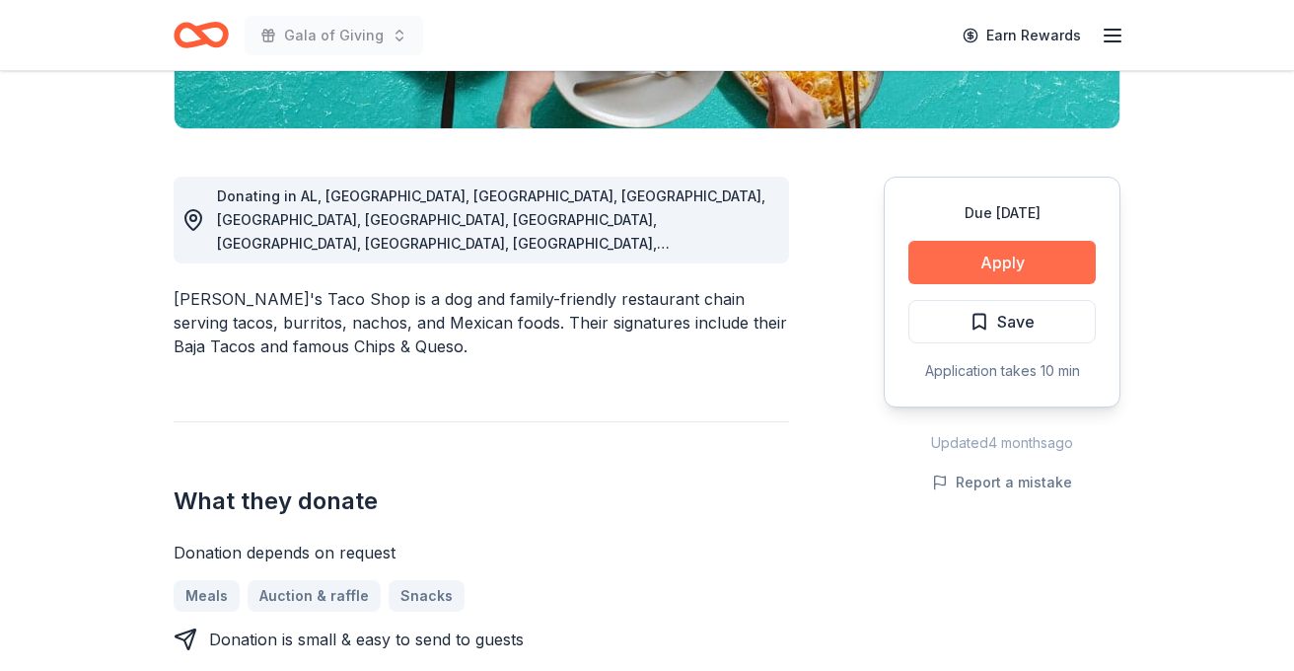
click at [992, 260] on button "Apply" at bounding box center [1001, 262] width 187 height 43
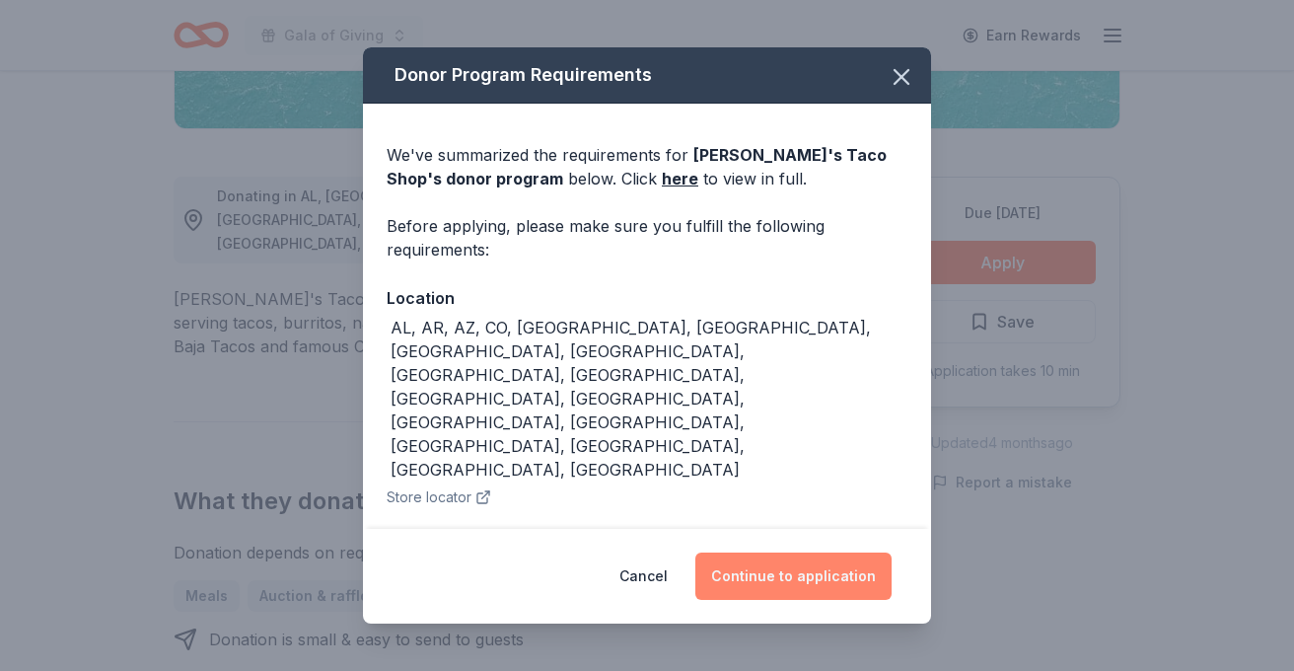
click at [780, 560] on button "Continue to application" at bounding box center [793, 575] width 196 height 47
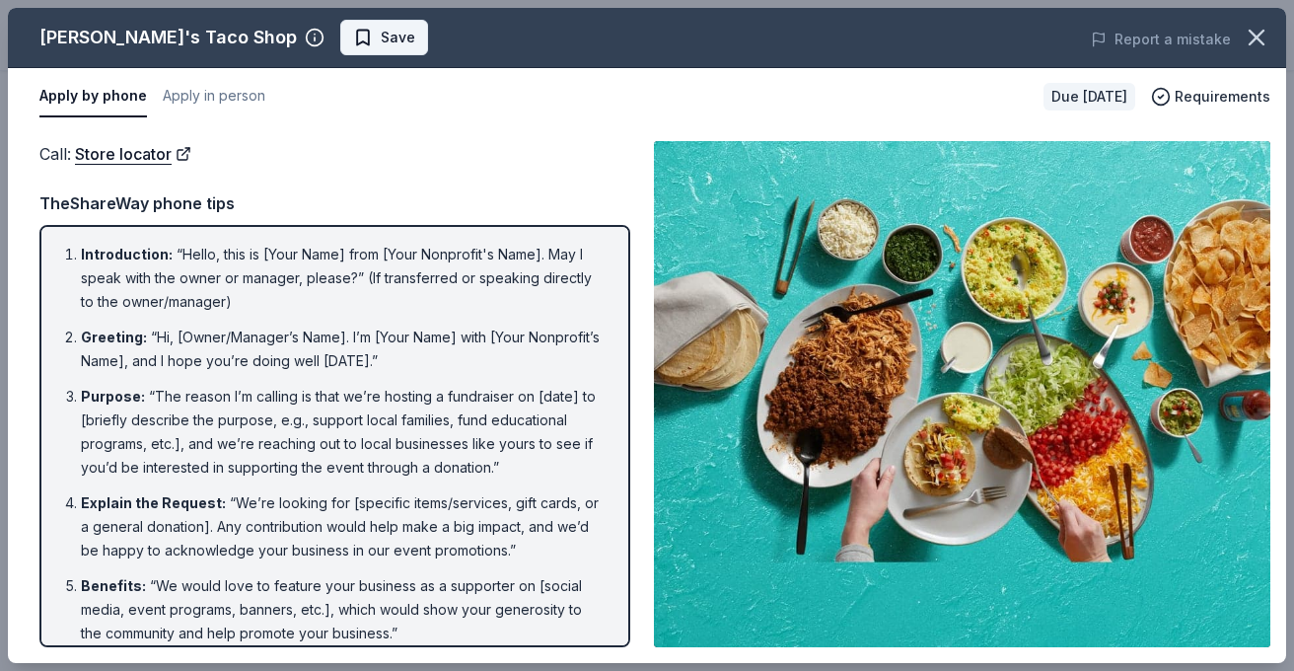
click at [353, 39] on span "Save" at bounding box center [384, 38] width 62 height 24
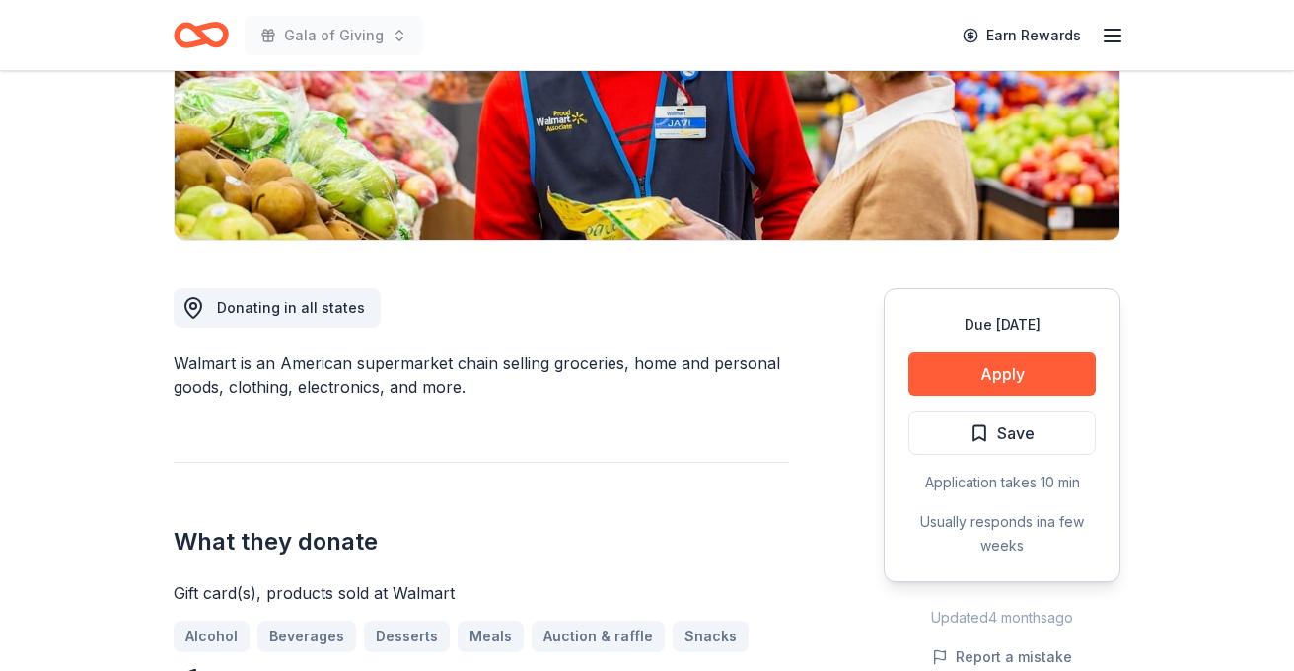
scroll to position [387, 0]
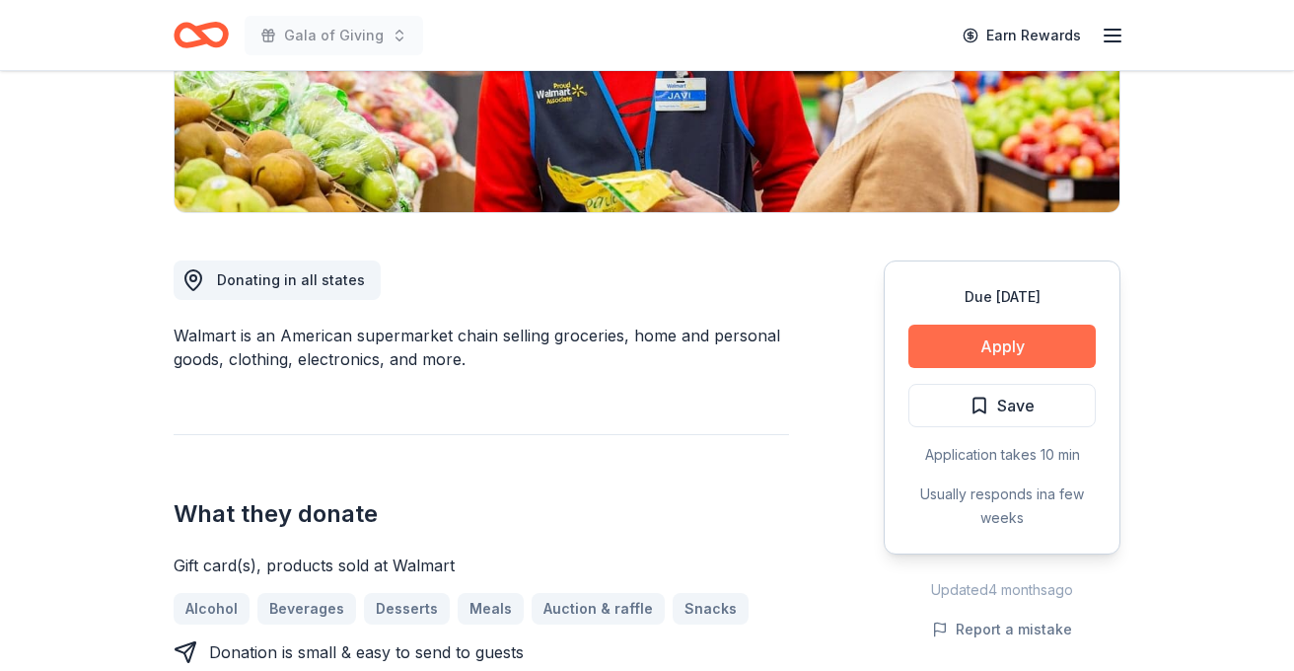
click at [987, 343] on button "Apply" at bounding box center [1001, 345] width 187 height 43
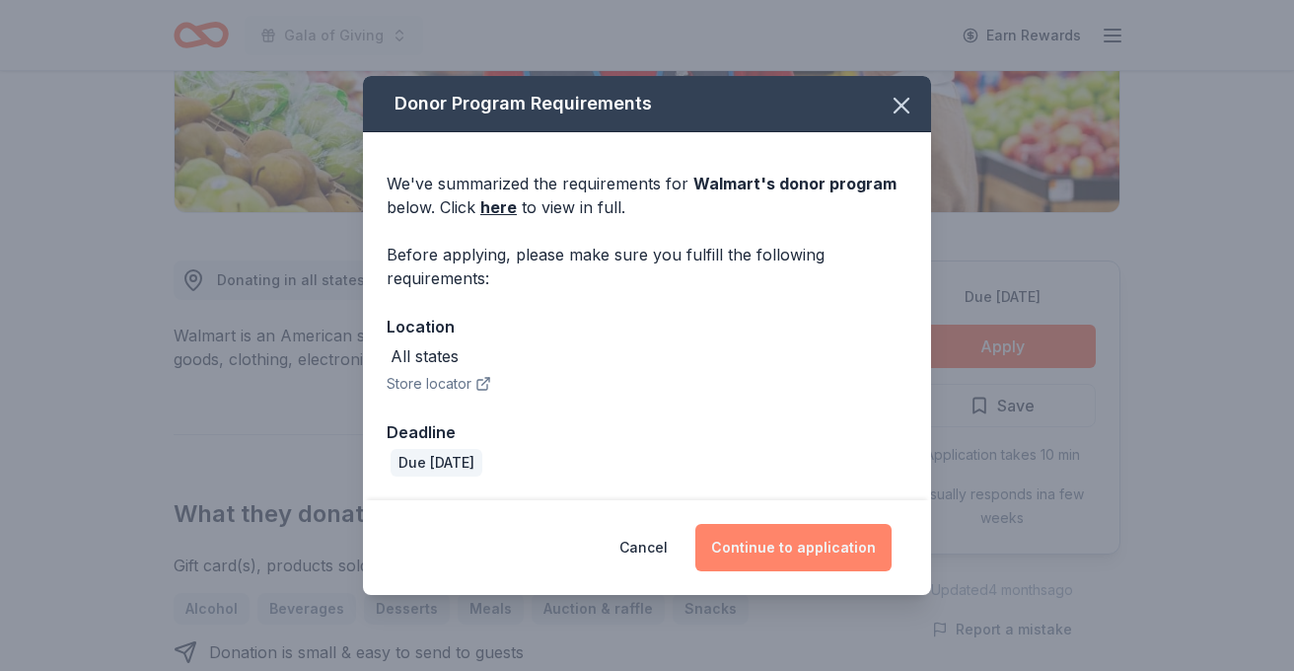
click at [769, 558] on button "Continue to application" at bounding box center [793, 547] width 196 height 47
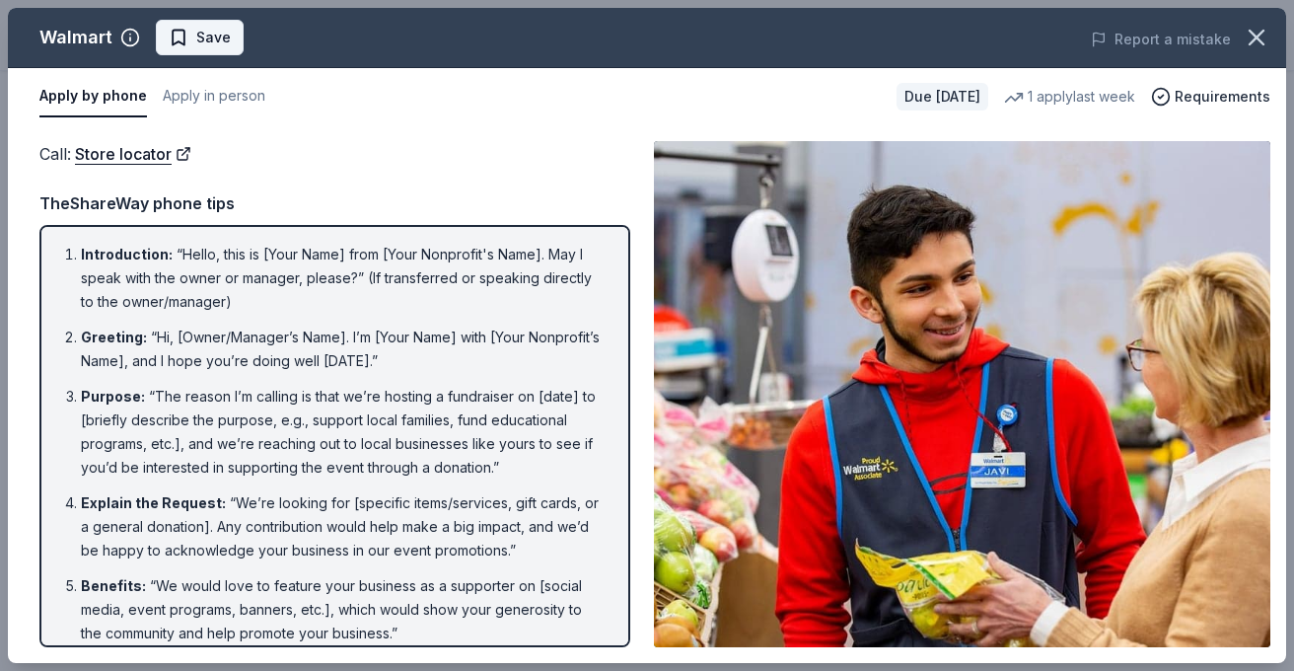
click at [201, 38] on span "Save" at bounding box center [213, 38] width 35 height 24
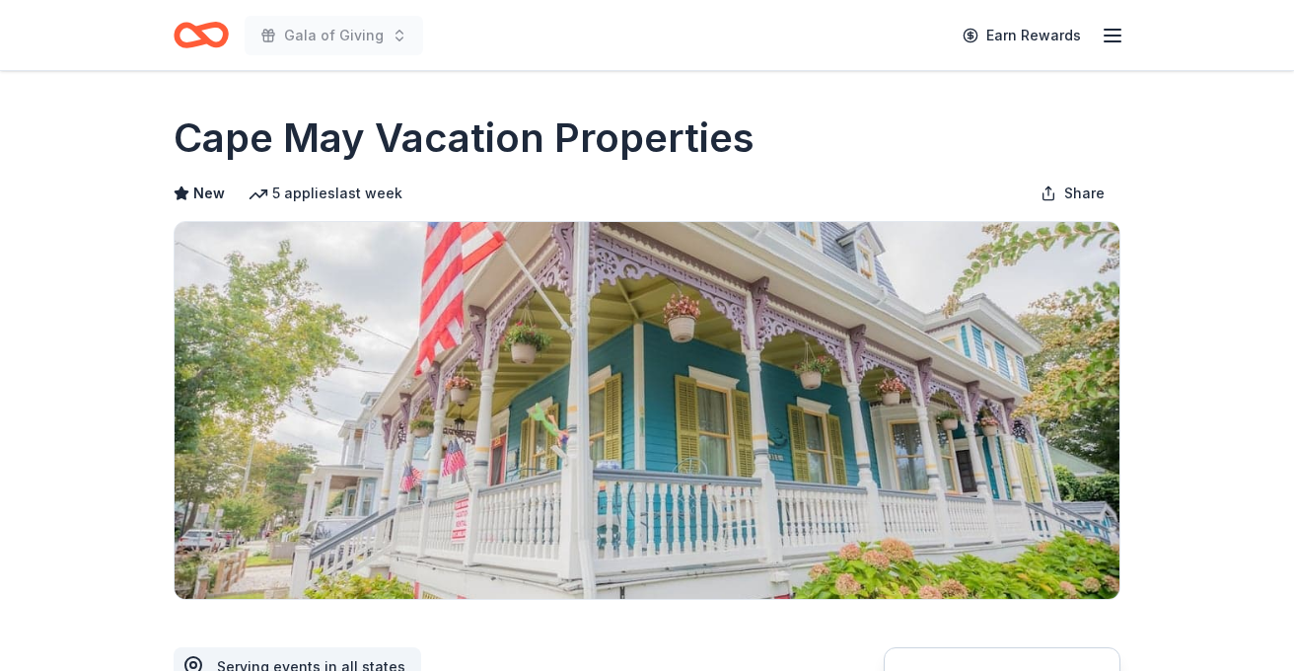
click at [221, 370] on img at bounding box center [647, 410] width 945 height 377
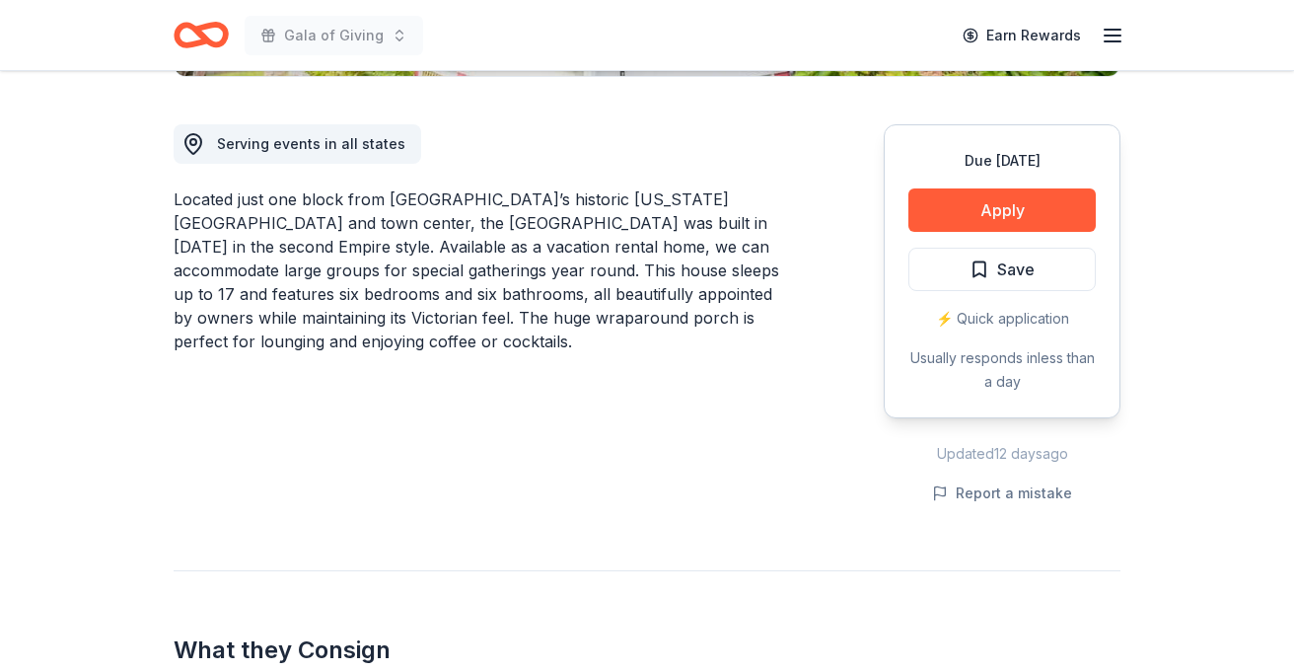
scroll to position [533, 0]
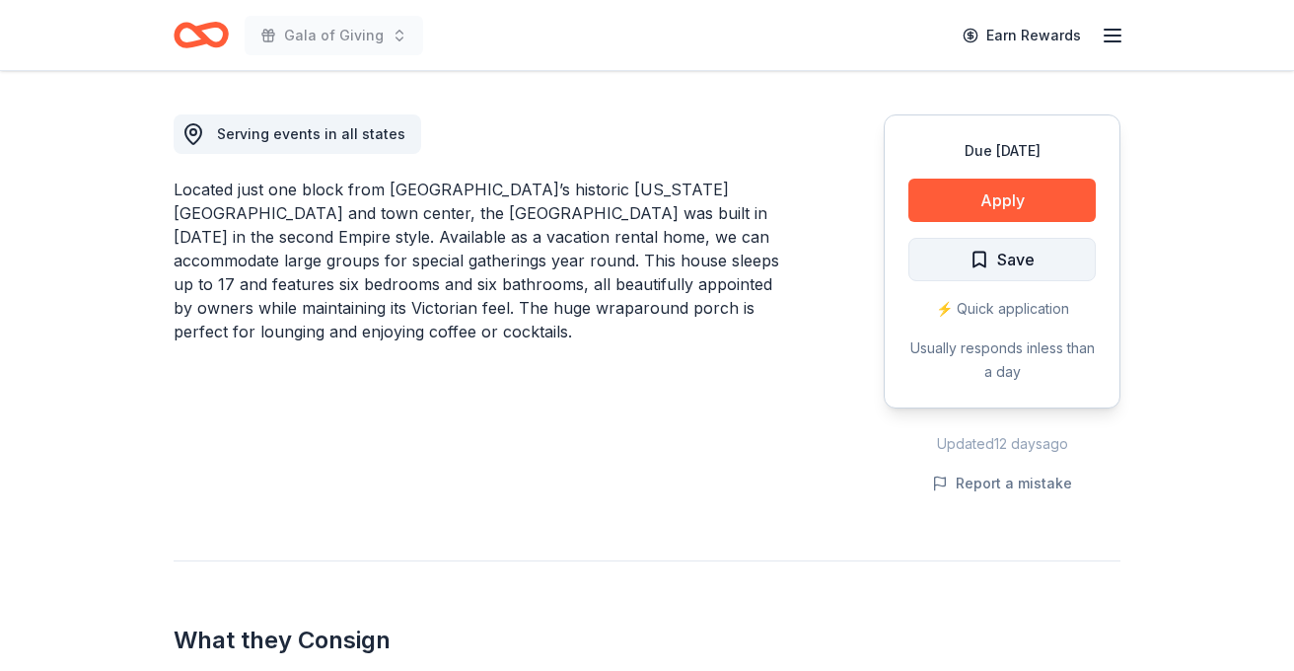
click at [937, 262] on button "Save" at bounding box center [1001, 259] width 187 height 43
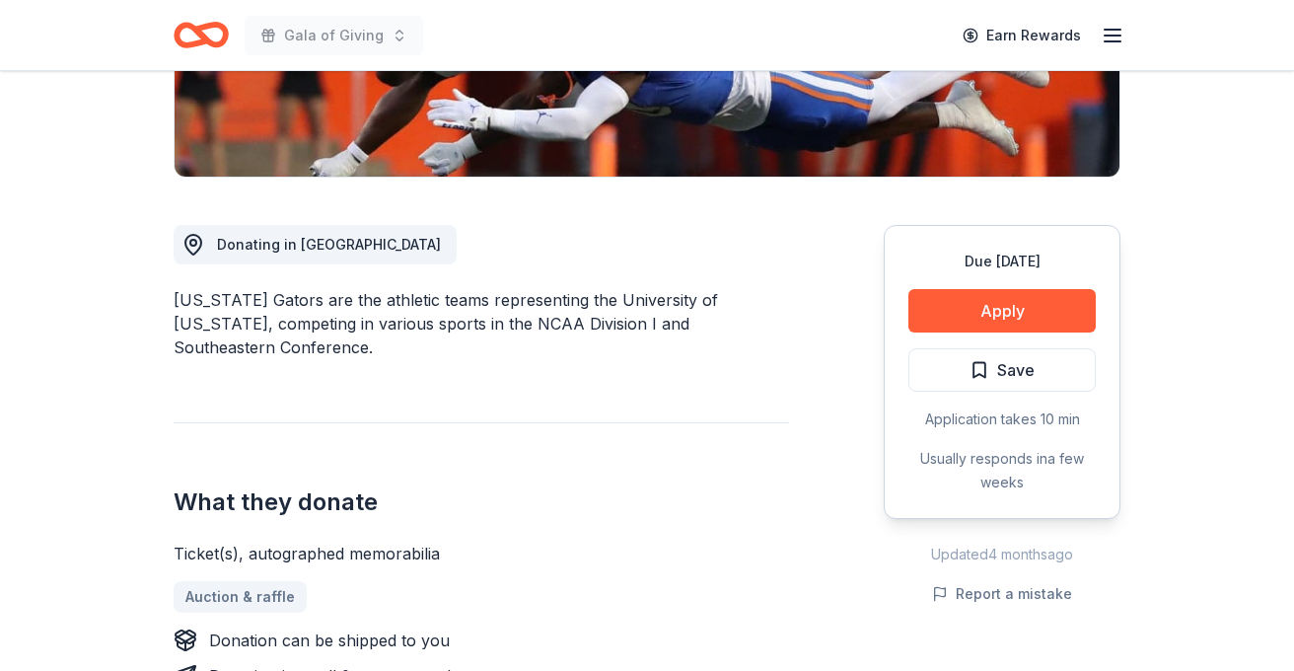
scroll to position [438, 0]
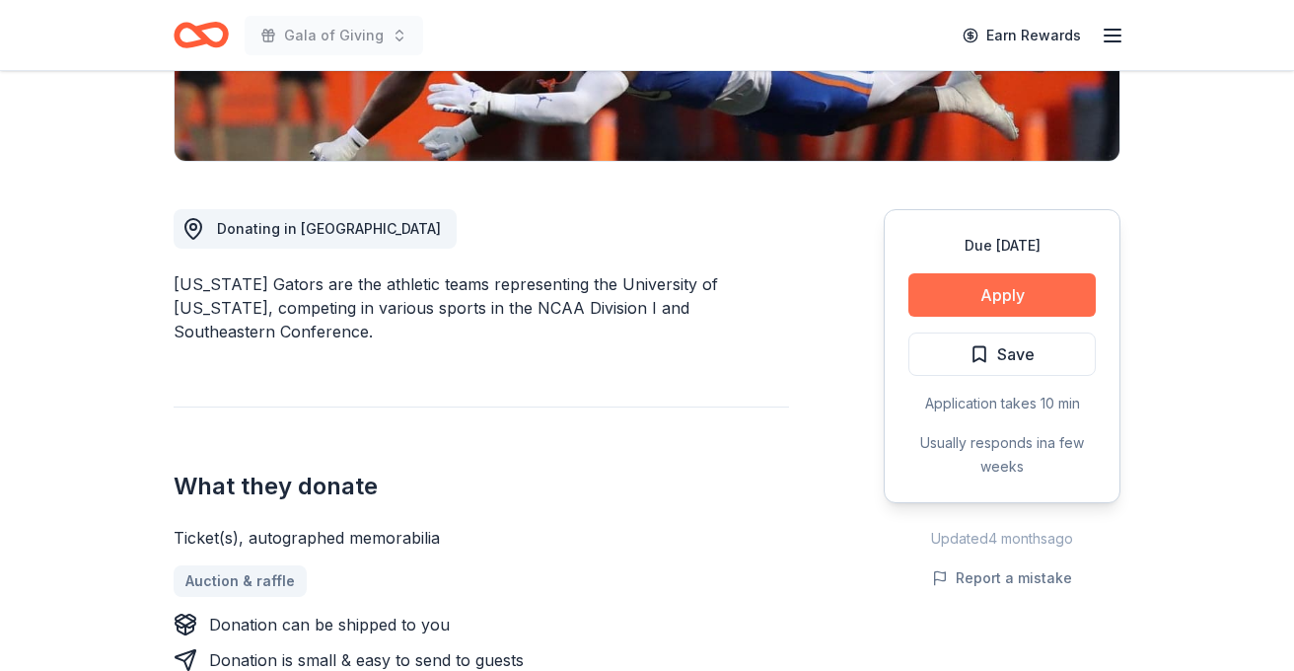
click at [991, 293] on button "Apply" at bounding box center [1001, 294] width 187 height 43
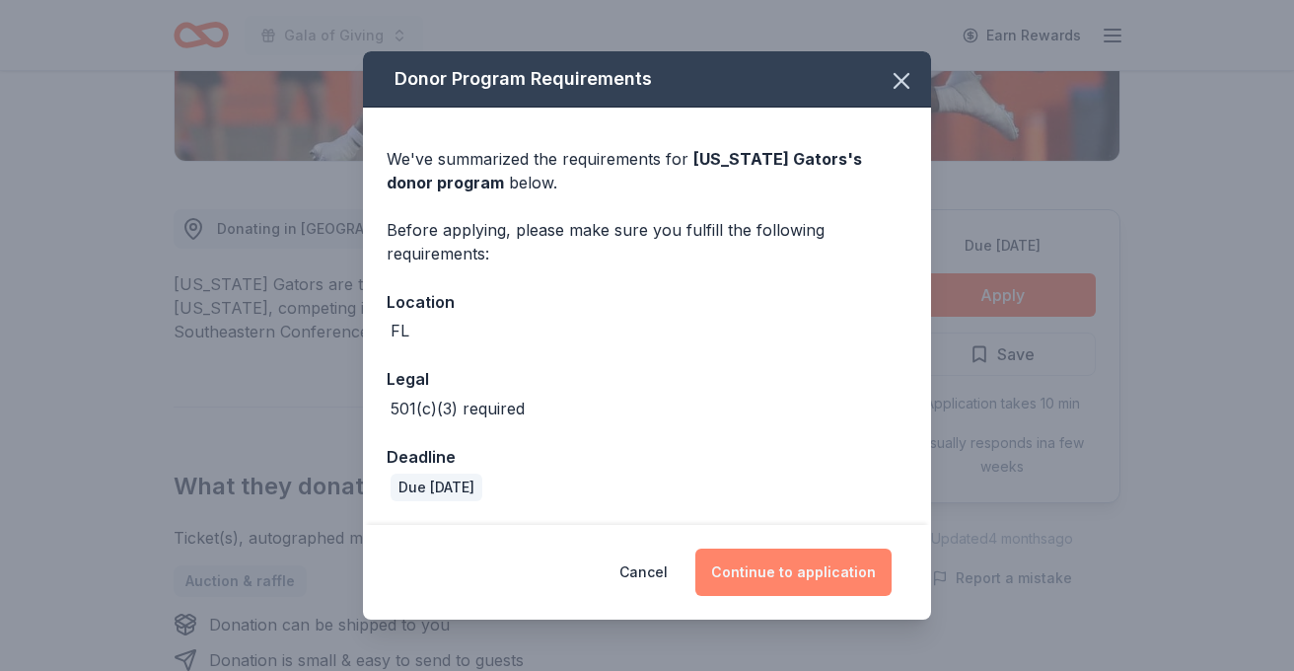
click at [788, 572] on button "Continue to application" at bounding box center [793, 571] width 196 height 47
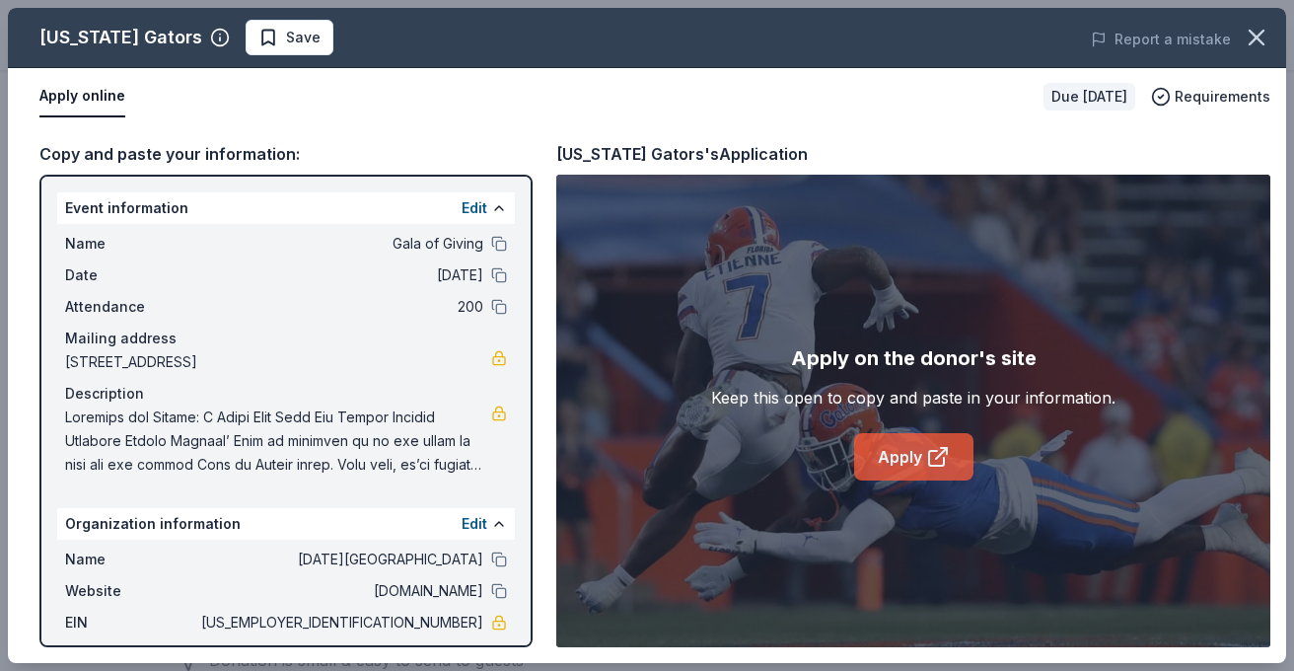
click at [929, 457] on icon at bounding box center [936, 458] width 15 height 15
click at [259, 51] on button "Save" at bounding box center [290, 38] width 88 height 36
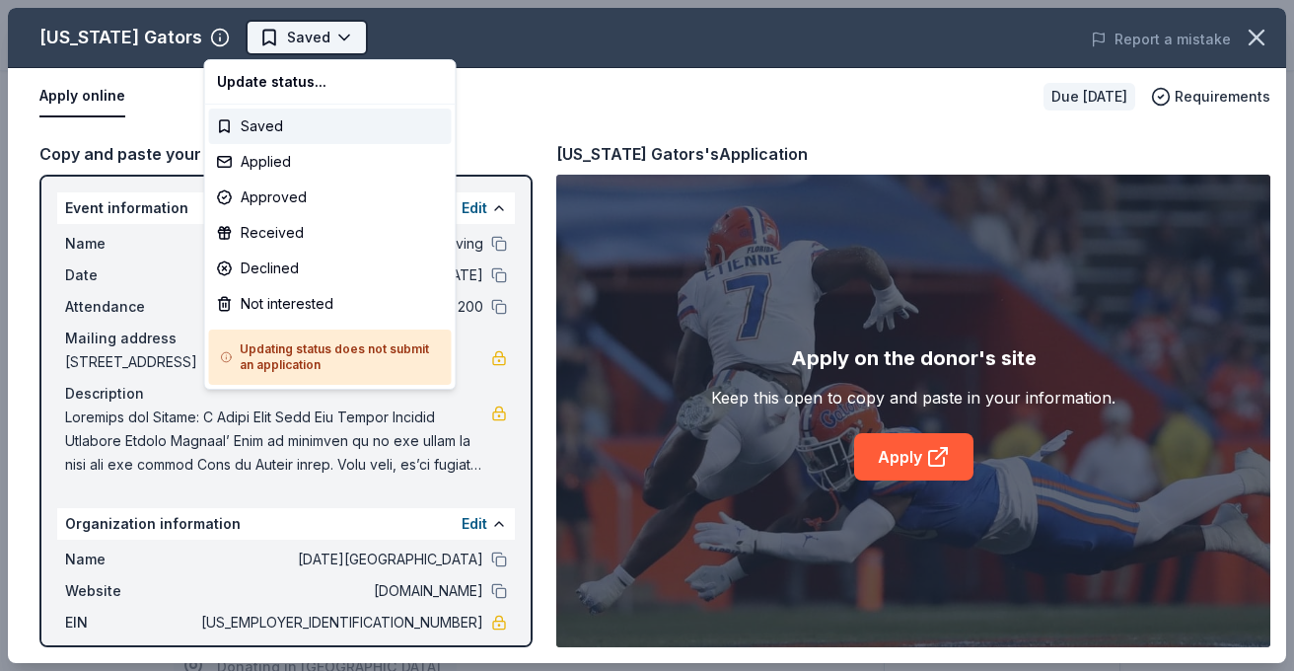
click at [284, 32] on body "Gala of Giving Earn Rewards Due [DATE] Share [US_STATE] Gators New approval rat…" at bounding box center [647, 335] width 1294 height 671
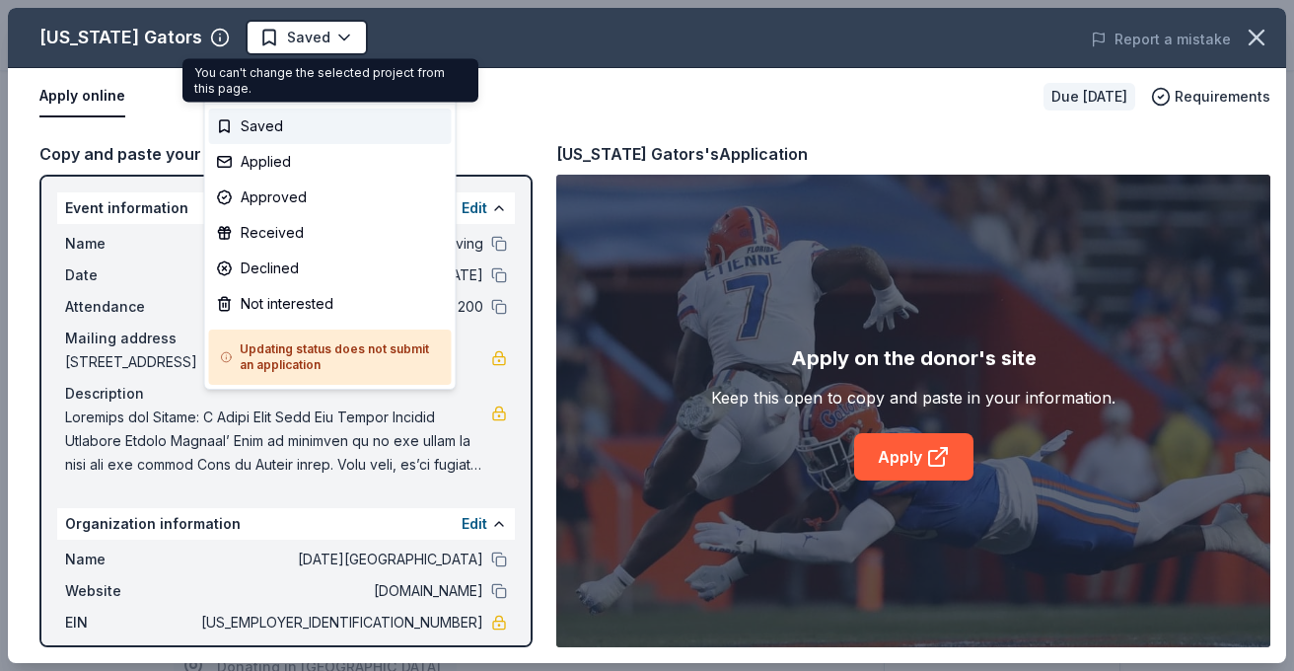
scroll to position [0, 0]
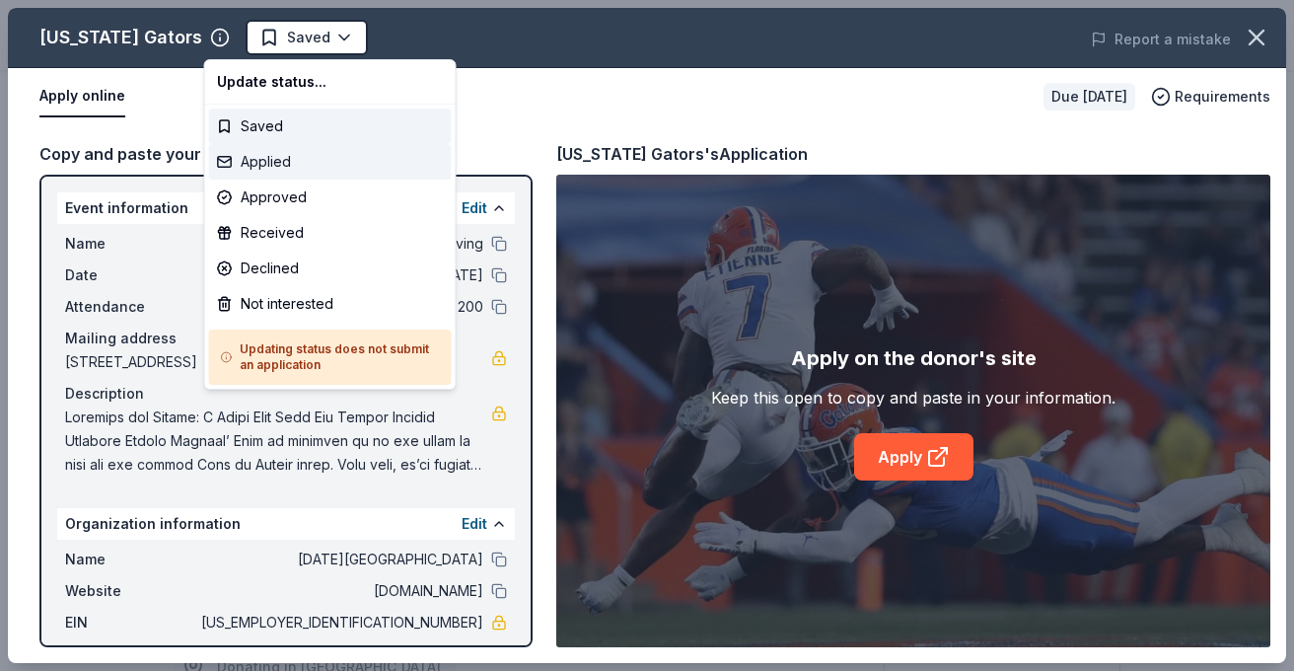
click at [270, 159] on div "Applied" at bounding box center [330, 162] width 243 height 36
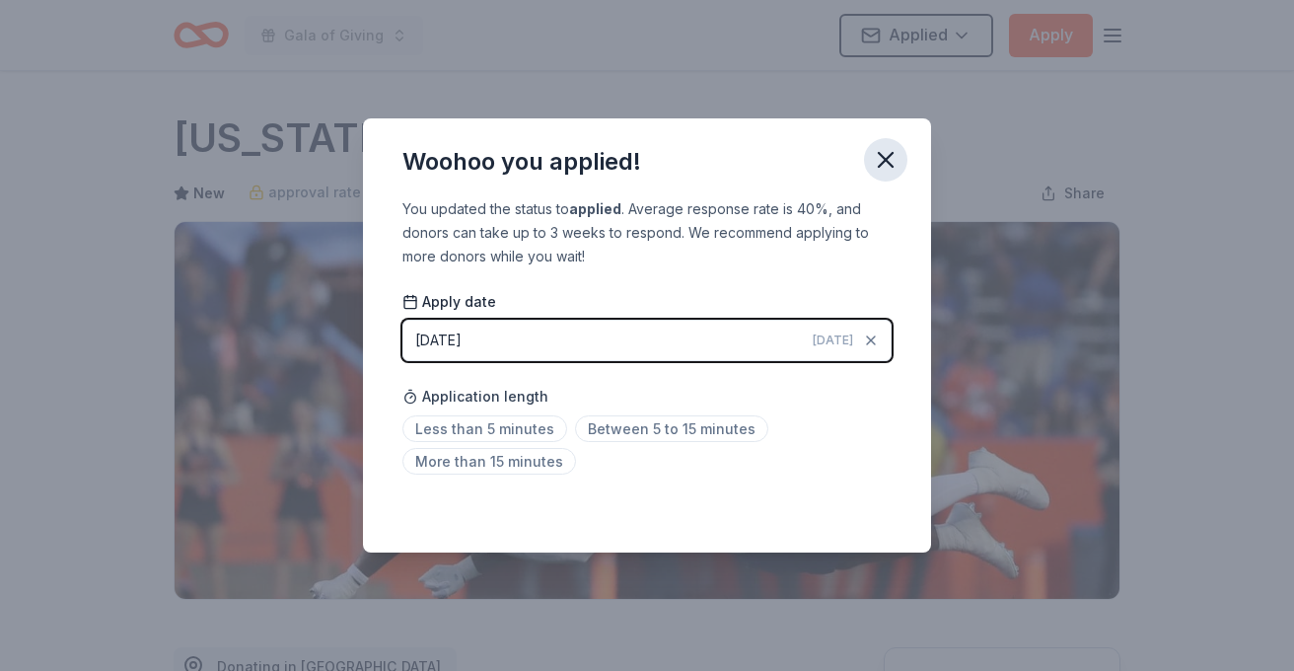
click at [884, 160] on icon "button" at bounding box center [886, 160] width 28 height 28
